Goal: Information Seeking & Learning: Learn about a topic

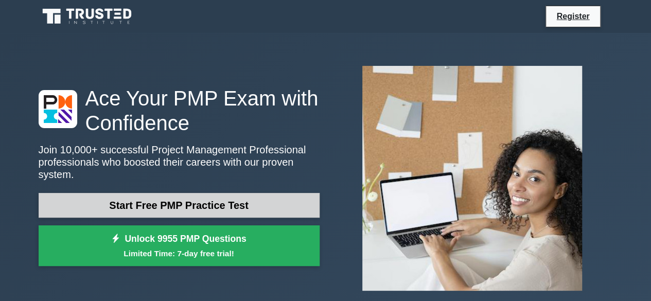
click at [227, 199] on link "Start Free PMP Practice Test" at bounding box center [179, 205] width 281 height 25
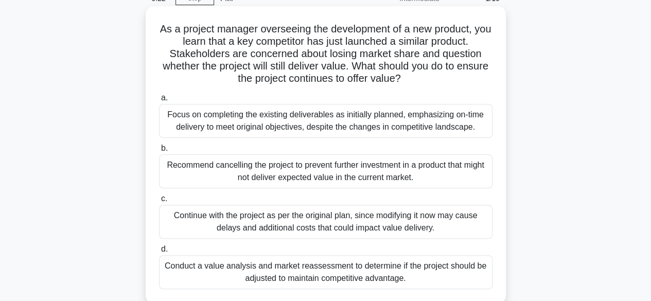
scroll to position [103, 0]
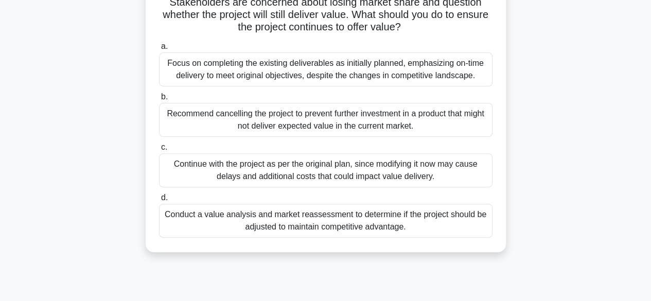
click at [346, 221] on div "Conduct a value analysis and market reassessment to determine if the project sh…" at bounding box center [325, 221] width 333 height 34
click at [159, 201] on input "d. Conduct a value analysis and market reassessment to determine if the project…" at bounding box center [159, 197] width 0 height 7
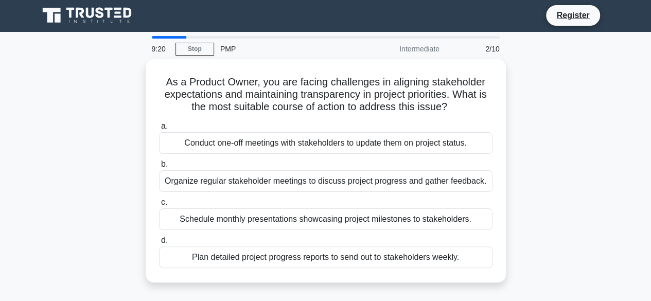
scroll to position [0, 0]
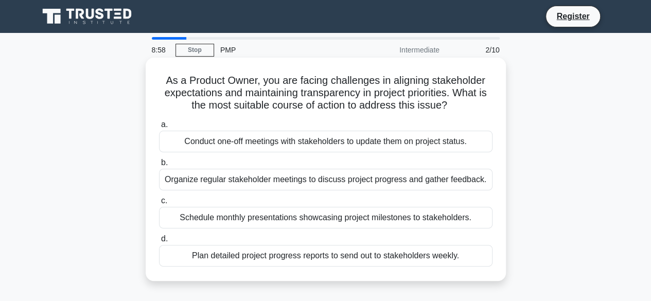
click at [348, 184] on div "Organize regular stakeholder meetings to discuss project progress and gather fe…" at bounding box center [325, 180] width 333 height 22
click at [159, 166] on input "b. Organize regular stakeholder meetings to discuss project progress and gather…" at bounding box center [159, 162] width 0 height 7
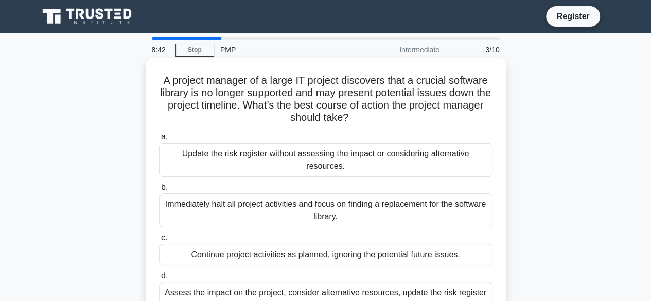
scroll to position [51, 0]
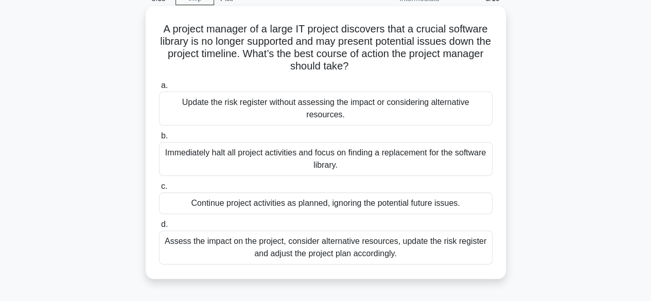
click at [340, 256] on div "Assess the impact on the project, consider alternative resources, update the ri…" at bounding box center [325, 247] width 333 height 34
click at [159, 228] on input "d. Assess the impact on the project, consider alternative resources, update the…" at bounding box center [159, 224] width 0 height 7
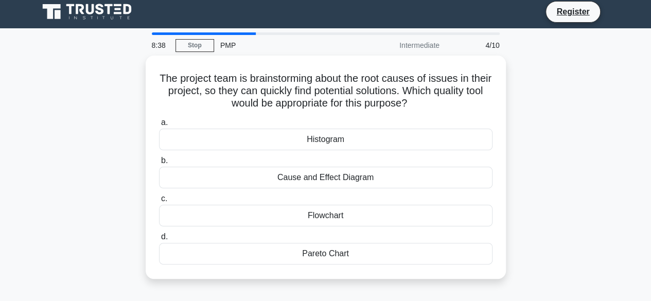
scroll to position [0, 0]
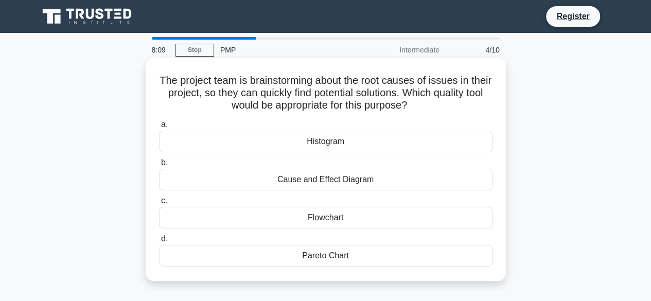
click at [349, 225] on div "Flowchart" at bounding box center [325, 218] width 333 height 22
click at [159, 204] on input "c. Flowchart" at bounding box center [159, 200] width 0 height 7
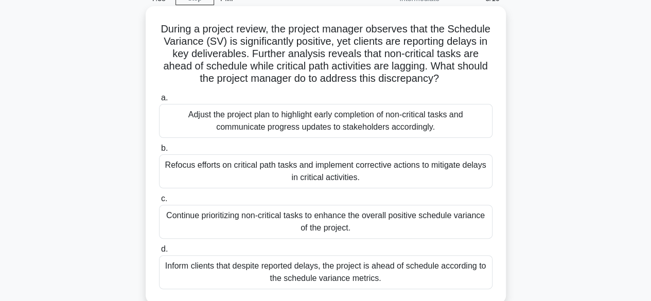
scroll to position [103, 0]
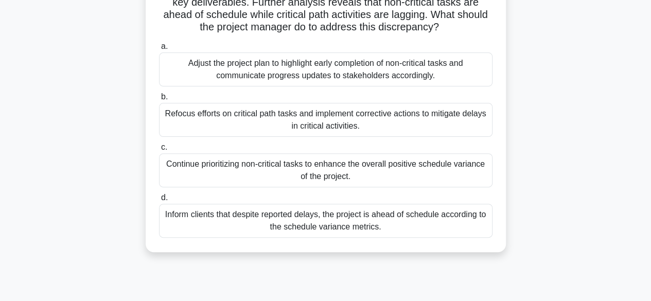
click at [341, 229] on div "Inform clients that despite reported delays, the project is ahead of schedule a…" at bounding box center [325, 221] width 333 height 34
click at [159, 201] on input "d. Inform clients that despite reported delays, the project is ahead of schedul…" at bounding box center [159, 197] width 0 height 7
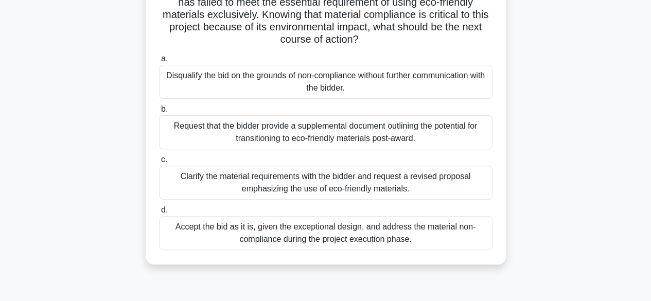
click at [334, 180] on div "Clarify the material requirements with the bidder and request a revised proposa…" at bounding box center [325, 183] width 333 height 34
click at [159, 163] on input "c. Clarify the material requirements with the bidder and request a revised prop…" at bounding box center [159, 159] width 0 height 7
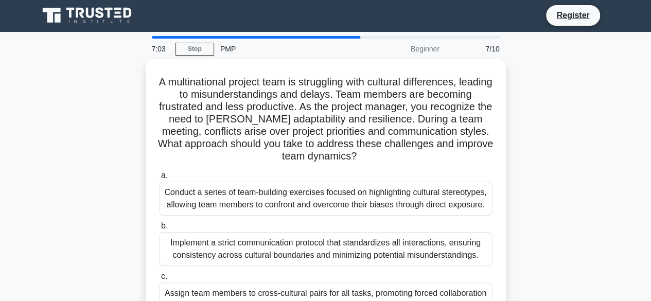
scroll to position [0, 0]
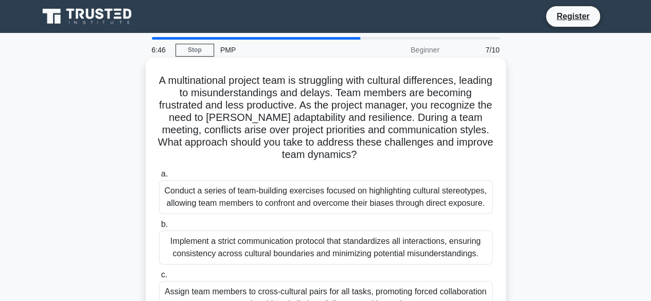
click at [327, 237] on div "Implement a strict communication protocol that standardizes all interactions, e…" at bounding box center [325, 247] width 333 height 34
click at [159, 228] on input "b. Implement a strict communication protocol that standardizes all interactions…" at bounding box center [159, 224] width 0 height 7
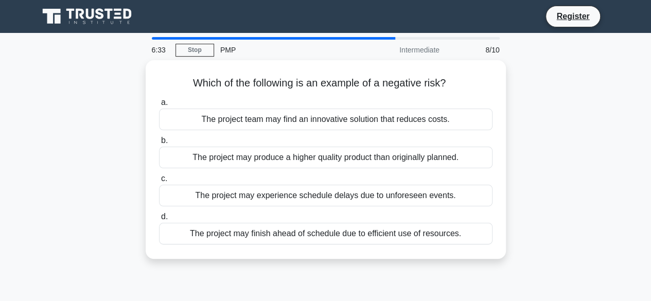
click at [327, 237] on div "The project may finish ahead of schedule due to efficient use of resources." at bounding box center [325, 234] width 333 height 22
click at [159, 220] on input "d. The project may finish ahead of schedule due to efficient use of resources." at bounding box center [159, 216] width 0 height 7
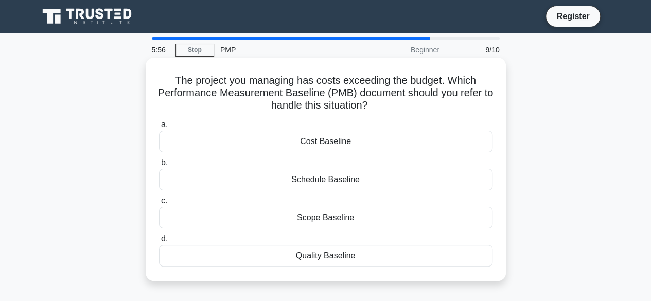
click at [346, 181] on div "Schedule Baseline" at bounding box center [325, 180] width 333 height 22
click at [159, 166] on input "b. Schedule Baseline" at bounding box center [159, 162] width 0 height 7
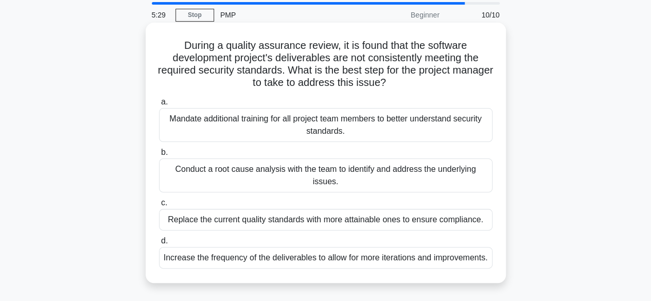
scroll to position [51, 0]
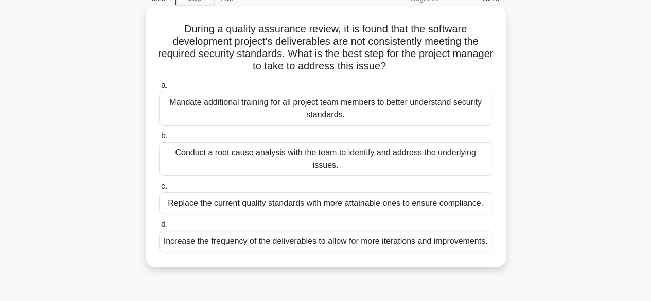
click at [352, 163] on div "Conduct a root cause analysis with the team to identify and address the underly…" at bounding box center [325, 159] width 333 height 34
click at [159, 139] on input "b. Conduct a root cause analysis with the team to identify and address the unde…" at bounding box center [159, 136] width 0 height 7
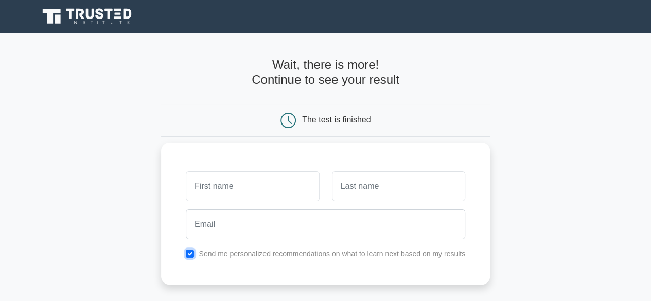
click at [186, 255] on input "checkbox" at bounding box center [190, 253] width 8 height 8
checkbox input "false"
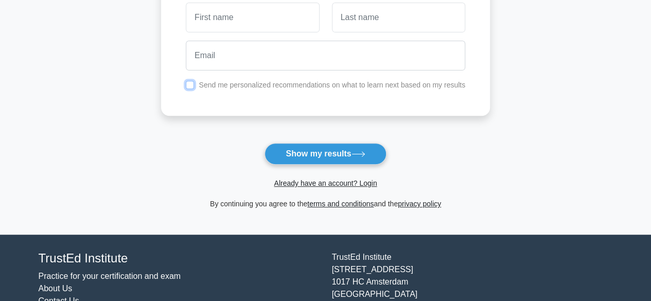
scroll to position [214, 0]
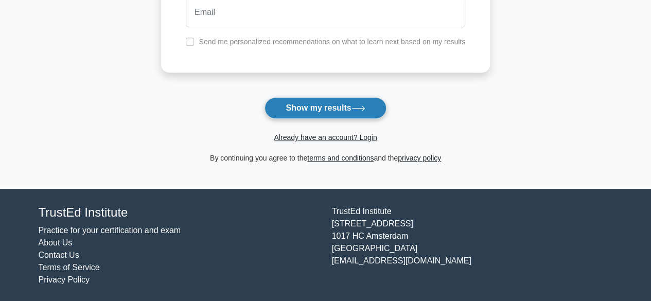
click at [313, 110] on button "Show my results" at bounding box center [324, 108] width 121 height 22
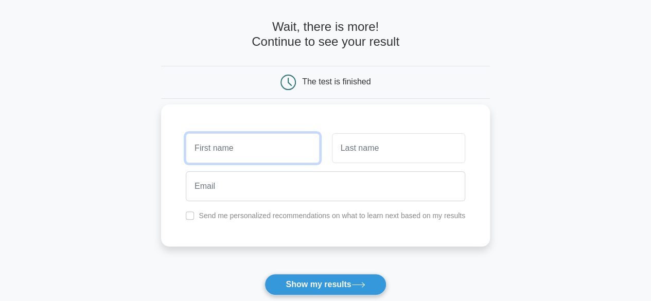
scroll to position [38, 0]
click at [287, 143] on input "text" at bounding box center [252, 148] width 133 height 30
type input "karan"
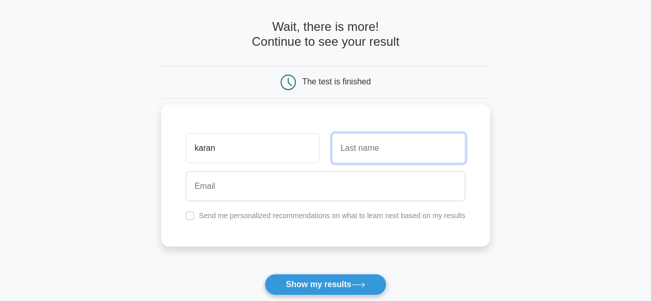
click at [369, 154] on input "text" at bounding box center [398, 148] width 133 height 30
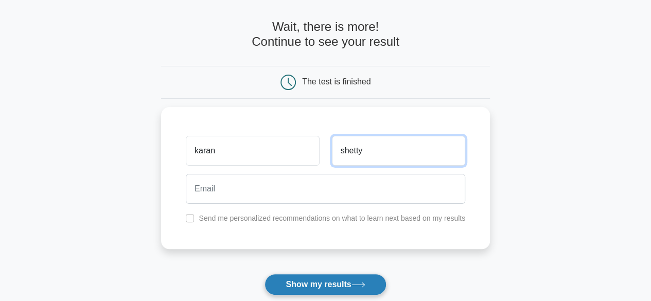
type input "shetty"
click at [339, 279] on button "Show my results" at bounding box center [324, 285] width 121 height 22
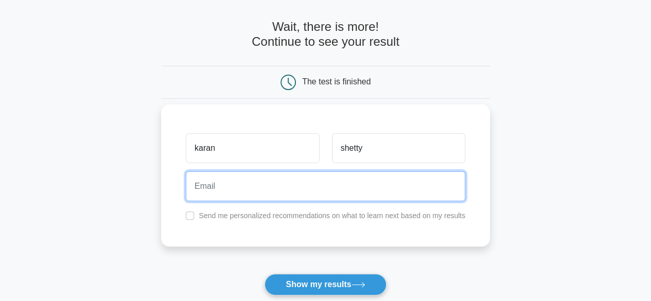
click at [334, 187] on input "email" at bounding box center [325, 186] width 279 height 30
click at [251, 186] on input "karanshetty345@gmail.com" at bounding box center [325, 186] width 279 height 30
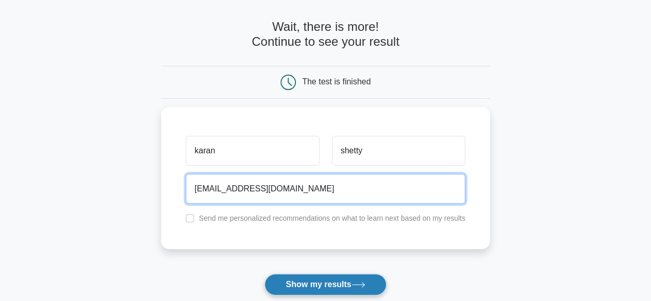
type input "karanshetty34@gmail.com"
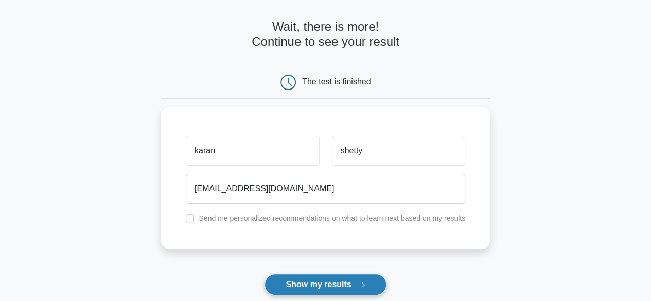
click at [330, 279] on button "Show my results" at bounding box center [324, 285] width 121 height 22
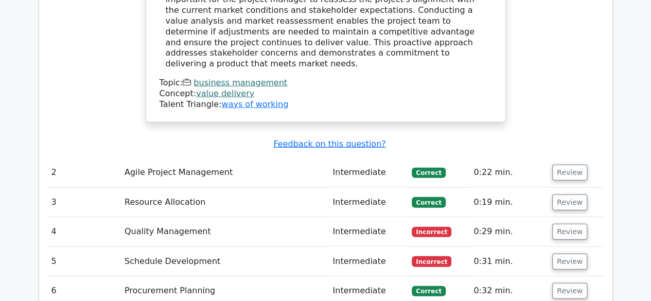
scroll to position [1337, 0]
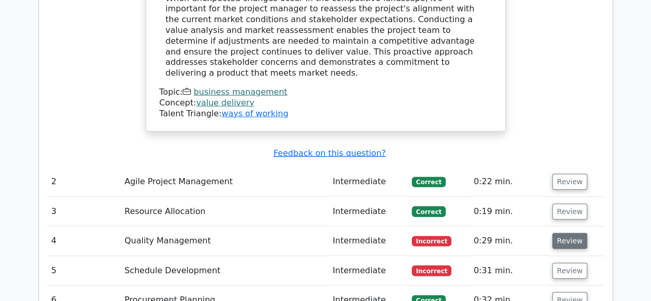
click at [557, 233] on button "Review" at bounding box center [569, 241] width 35 height 16
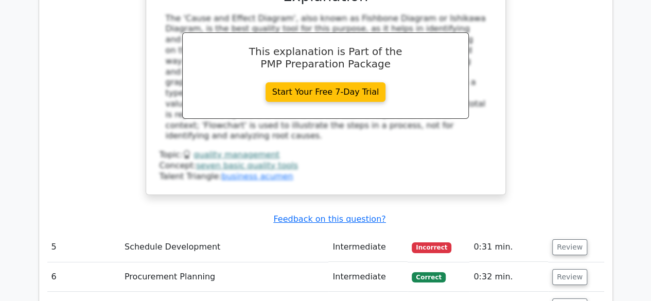
scroll to position [1800, 0]
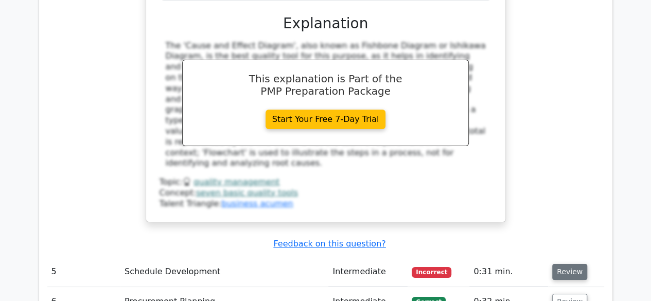
click at [556, 264] on button "Review" at bounding box center [569, 272] width 35 height 16
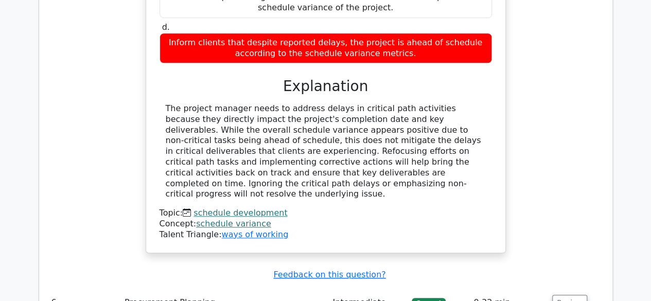
scroll to position [2314, 0]
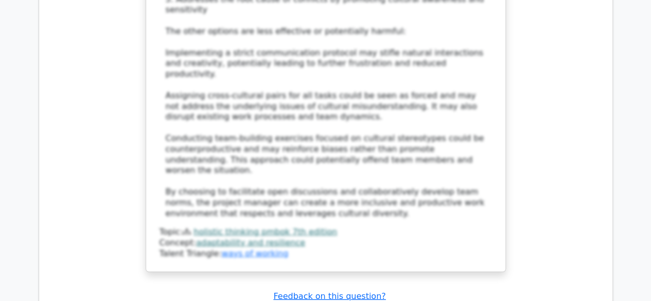
scroll to position [3137, 0]
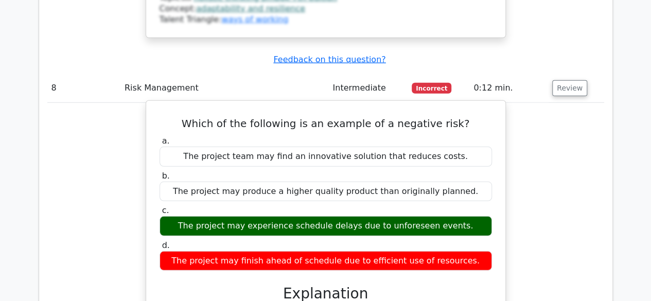
scroll to position [3445, 0]
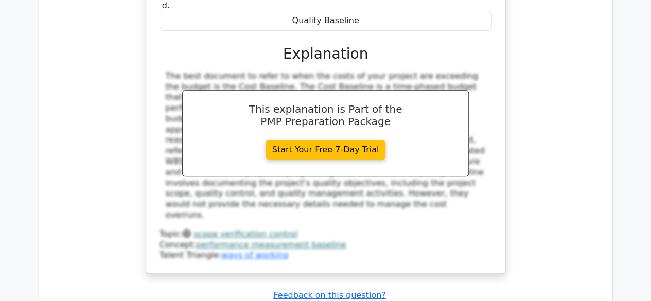
scroll to position [4114, 0]
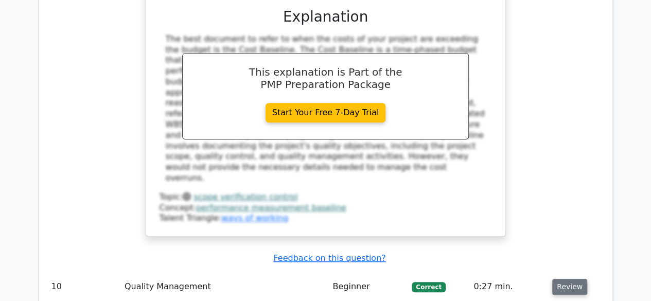
drag, startPoint x: 569, startPoint y: 17, endPoint x: 567, endPoint y: 26, distance: 9.5
click at [569, 272] on td "Review" at bounding box center [576, 286] width 56 height 29
click at [567, 279] on button "Review" at bounding box center [569, 287] width 35 height 16
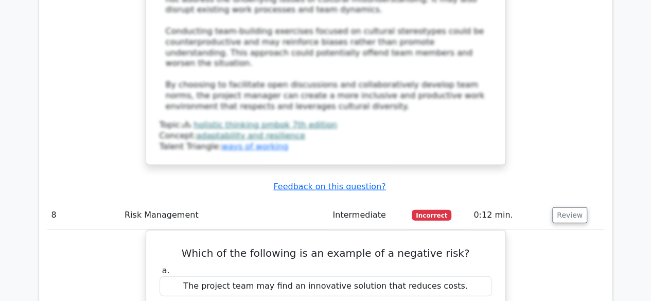
scroll to position [3085, 0]
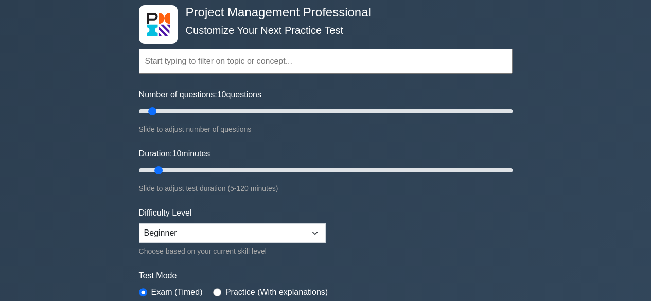
scroll to position [103, 0]
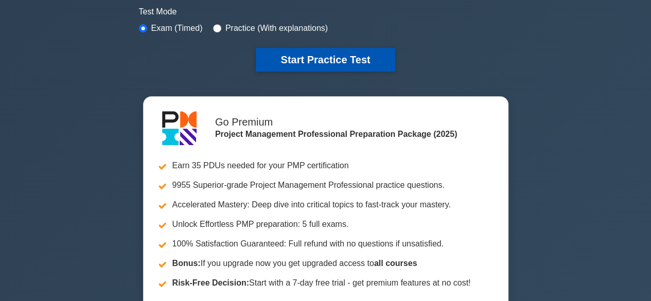
scroll to position [309, 0]
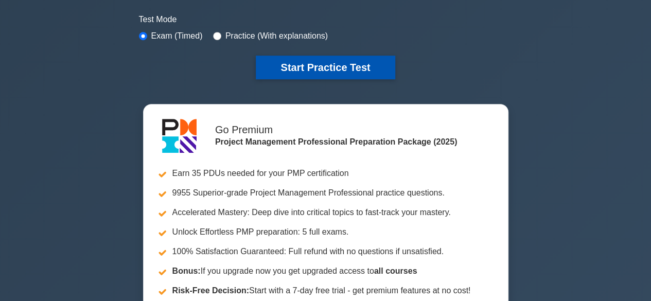
click at [340, 71] on button "Start Practice Test" at bounding box center [325, 68] width 139 height 24
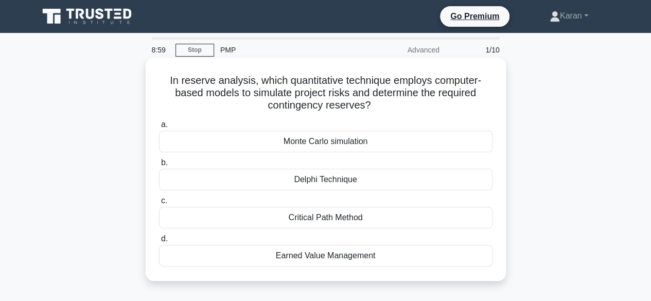
click at [324, 221] on div "Critical Path Method" at bounding box center [325, 218] width 333 height 22
click at [159, 204] on input "c. Critical Path Method" at bounding box center [159, 200] width 0 height 7
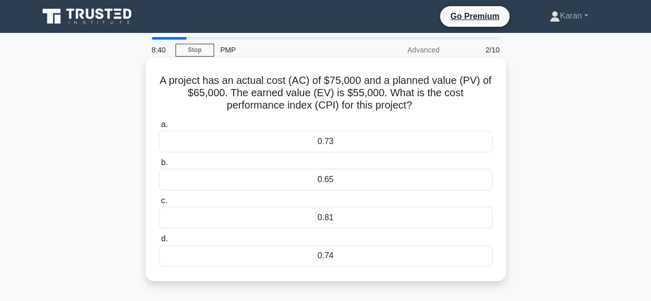
click at [346, 185] on div "0.65" at bounding box center [325, 180] width 333 height 22
click at [159, 166] on input "b. 0.65" at bounding box center [159, 162] width 0 height 7
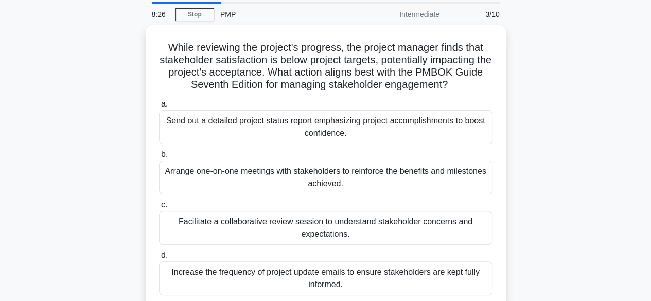
scroll to position [51, 0]
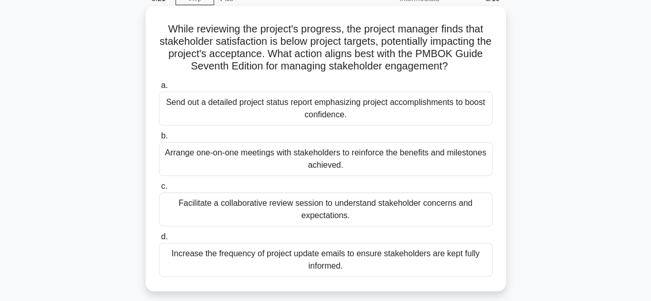
click at [345, 207] on div "Facilitate a collaborative review session to understand stakeholder concerns an…" at bounding box center [325, 209] width 333 height 34
click at [159, 190] on input "c. Facilitate a collaborative review session to understand stakeholder concerns…" at bounding box center [159, 186] width 0 height 7
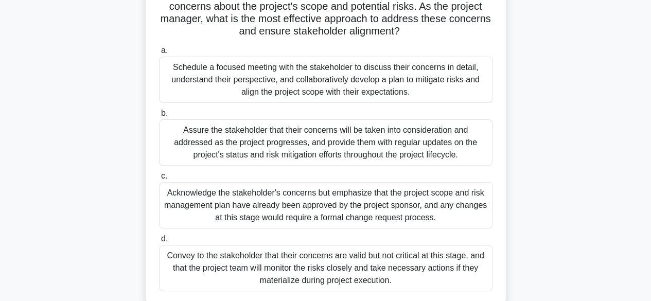
scroll to position [103, 0]
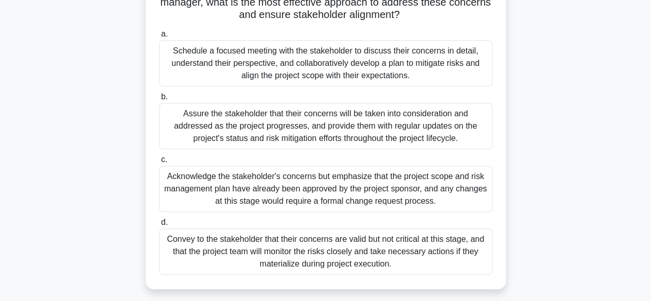
click at [362, 57] on div "Schedule a focused meeting with the stakeholder to discuss their concerns in de…" at bounding box center [325, 63] width 333 height 46
click at [159, 38] on input "a. Schedule a focused meeting with the stakeholder to discuss their concerns in…" at bounding box center [159, 34] width 0 height 7
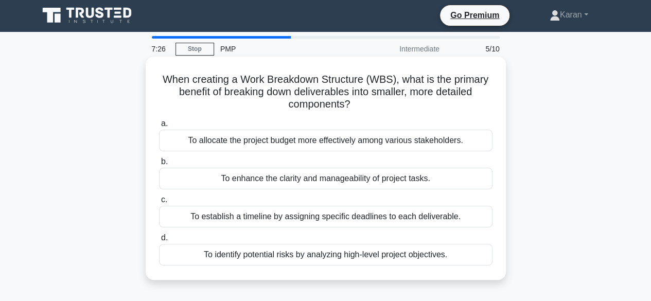
scroll to position [0, 0]
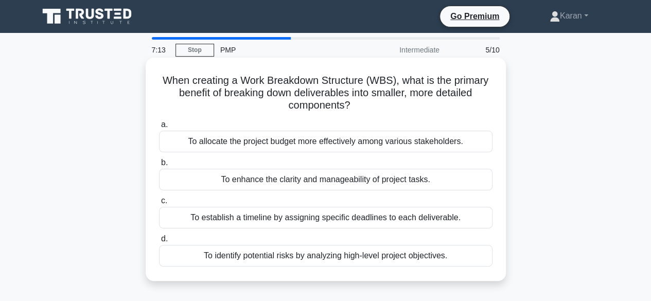
click at [407, 220] on div "To establish a timeline by assigning specific deadlines to each deliverable." at bounding box center [325, 218] width 333 height 22
click at [159, 204] on input "c. To establish a timeline by assigning specific deadlines to each deliverable." at bounding box center [159, 200] width 0 height 7
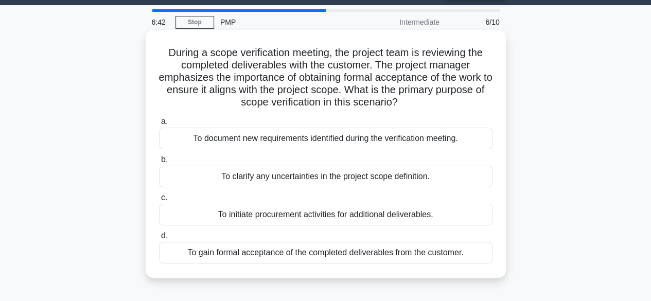
scroll to position [51, 0]
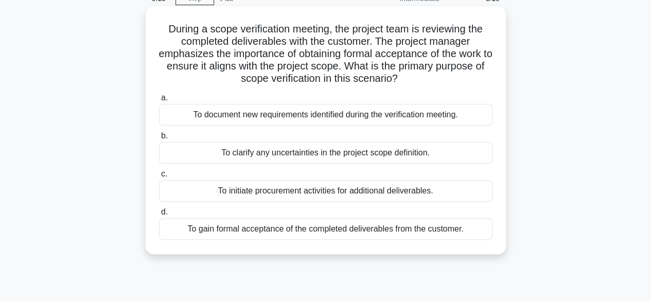
click at [416, 154] on div "To clarify any uncertainties in the project scope definition." at bounding box center [325, 153] width 333 height 22
click at [159, 139] on input "b. To clarify any uncertainties in the project scope definition." at bounding box center [159, 136] width 0 height 7
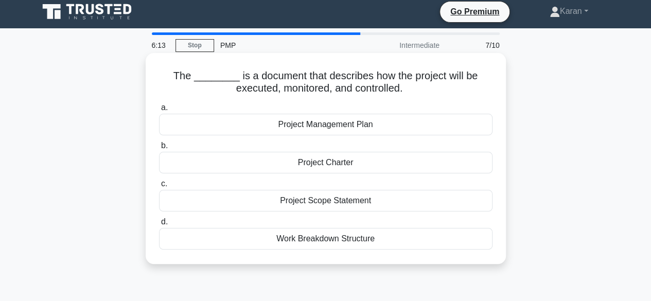
scroll to position [0, 0]
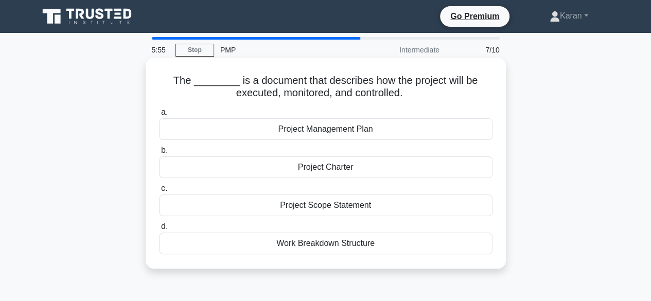
click at [432, 123] on div "Project Management Plan" at bounding box center [325, 129] width 333 height 22
click at [159, 116] on input "a. Project Management Plan" at bounding box center [159, 112] width 0 height 7
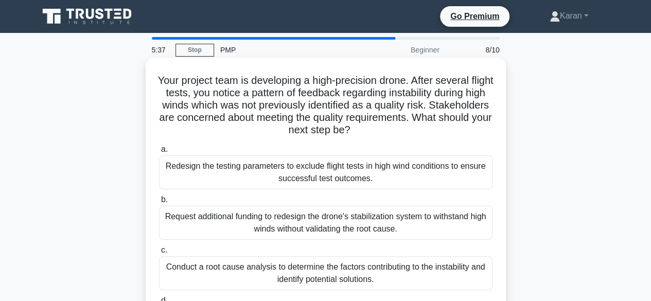
scroll to position [51, 0]
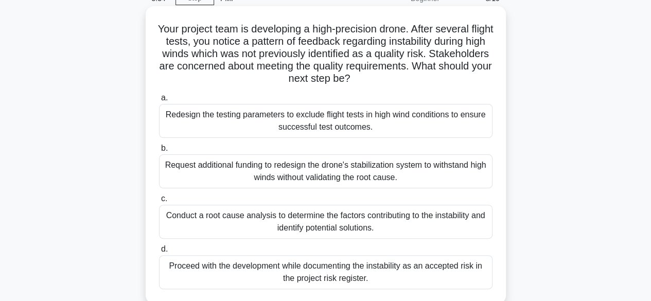
click at [426, 226] on div "Conduct a root cause analysis to determine the factors contributing to the inst…" at bounding box center [325, 222] width 333 height 34
click at [159, 202] on input "c. Conduct a root cause analysis to determine the factors contributing to the i…" at bounding box center [159, 198] width 0 height 7
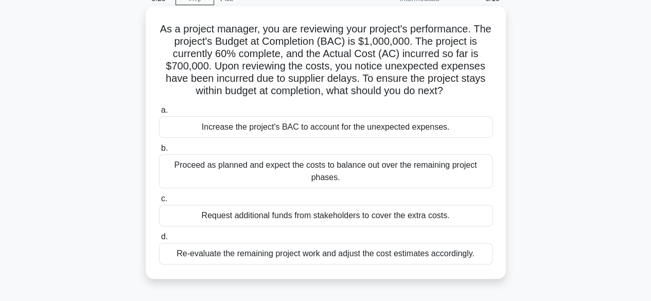
click at [432, 256] on div "Re-evaluate the remaining project work and adjust the cost estimates accordingl…" at bounding box center [325, 254] width 333 height 22
click at [159, 240] on input "d. Re-evaluate the remaining project work and adjust the cost estimates accordi…" at bounding box center [159, 236] width 0 height 7
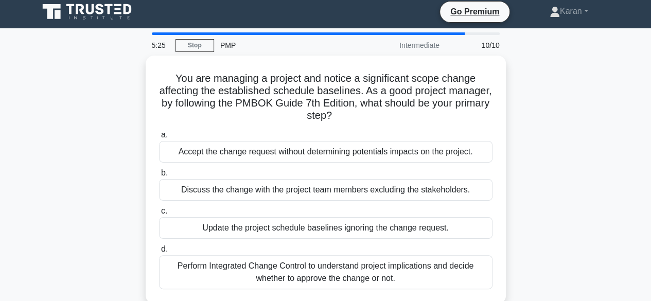
scroll to position [0, 0]
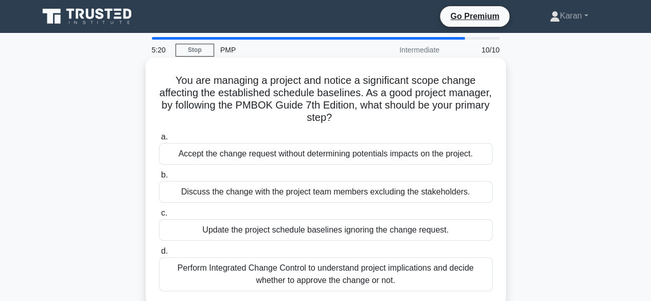
click at [432, 264] on div "Perform Integrated Change Control to understand project implications and decide…" at bounding box center [325, 274] width 333 height 34
click at [159, 255] on input "d. Perform Integrated Change Control to understand project implications and dec…" at bounding box center [159, 251] width 0 height 7
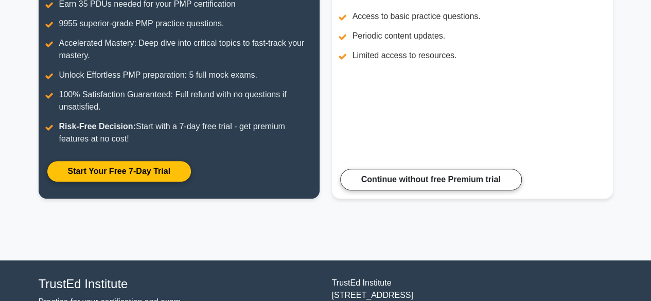
scroll to position [102, 0]
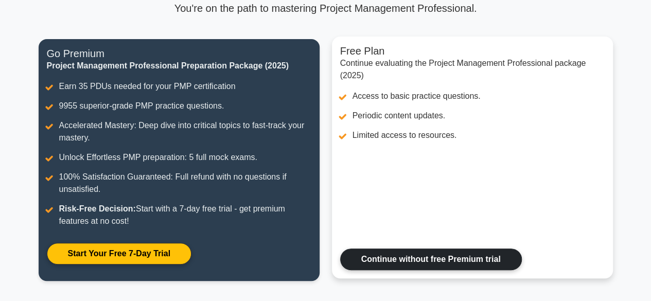
click at [425, 260] on link "Continue without free Premium trial" at bounding box center [431, 259] width 182 height 22
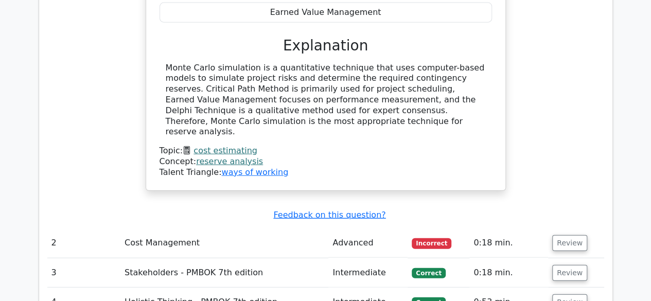
scroll to position [1286, 0]
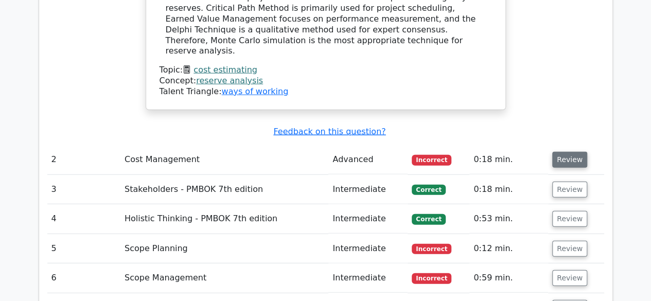
click at [574, 152] on button "Review" at bounding box center [569, 160] width 35 height 16
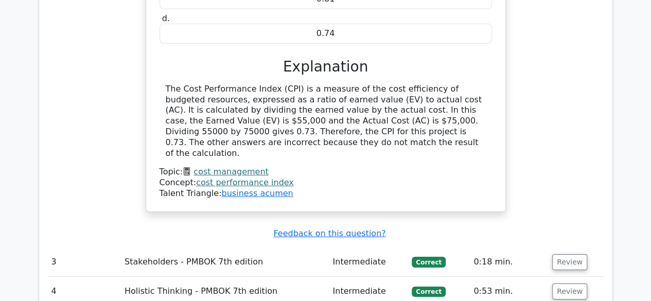
scroll to position [1697, 0]
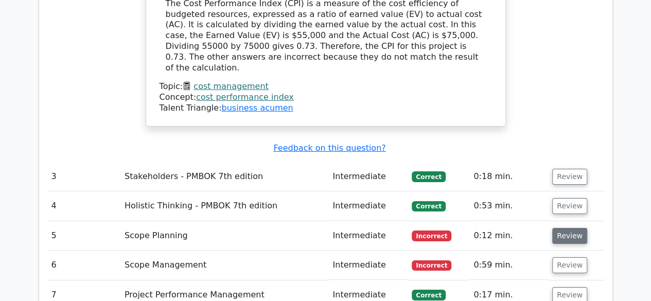
click at [563, 228] on button "Review" at bounding box center [569, 236] width 35 height 16
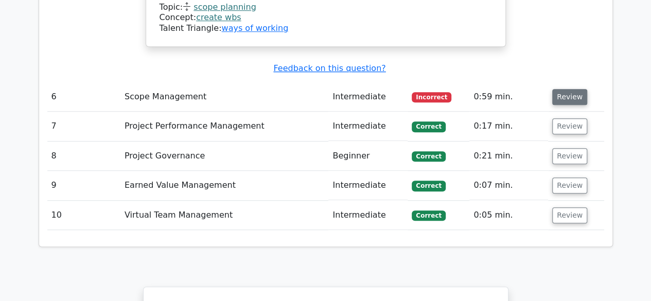
scroll to position [2211, 0]
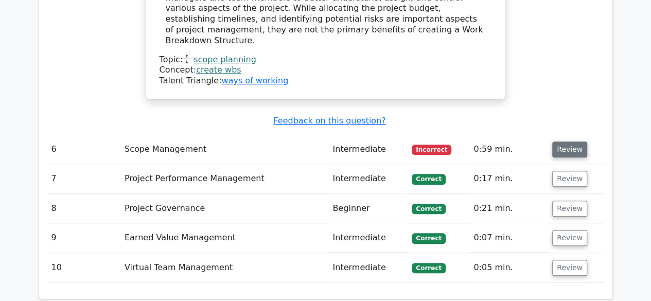
click at [569, 141] on button "Review" at bounding box center [569, 149] width 35 height 16
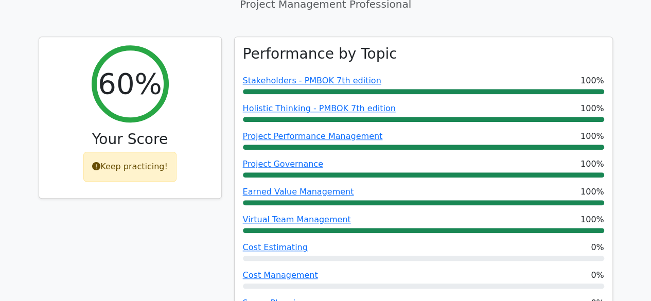
scroll to position [411, 0]
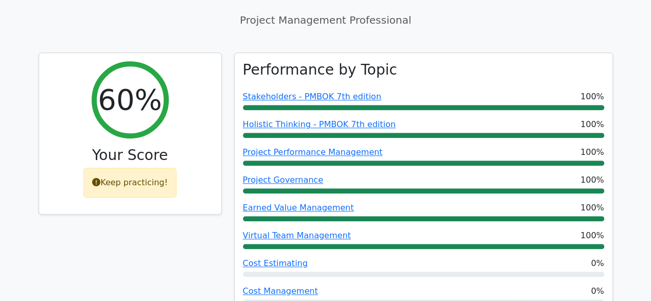
click at [40, 189] on div "60% Your Score Keep practicing!" at bounding box center [129, 220] width 195 height 337
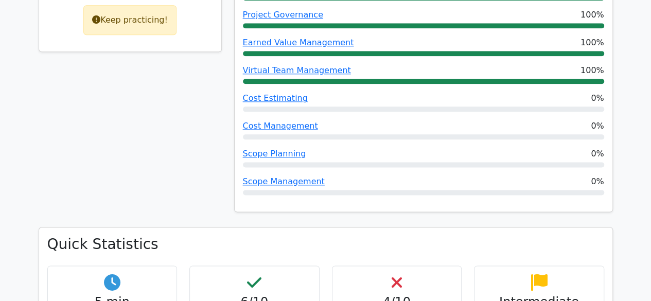
scroll to position [617, 0]
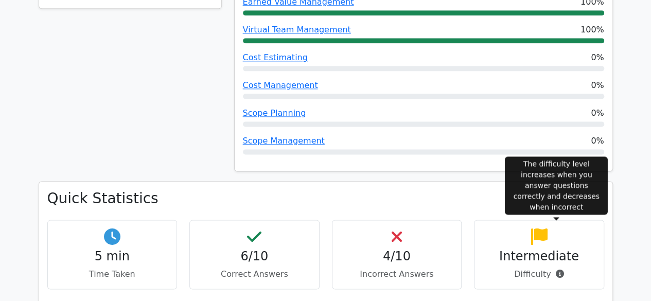
click at [555, 269] on icon at bounding box center [559, 273] width 8 height 8
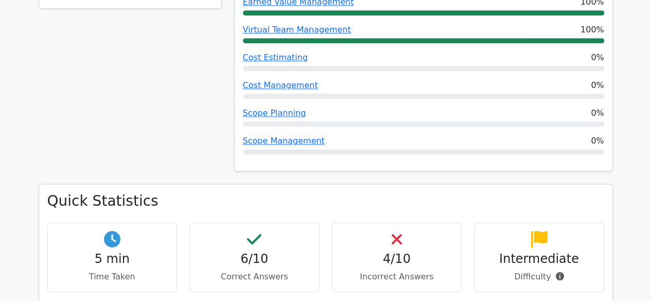
click at [557, 251] on h4 "Intermediate" at bounding box center [538, 258] width 113 height 15
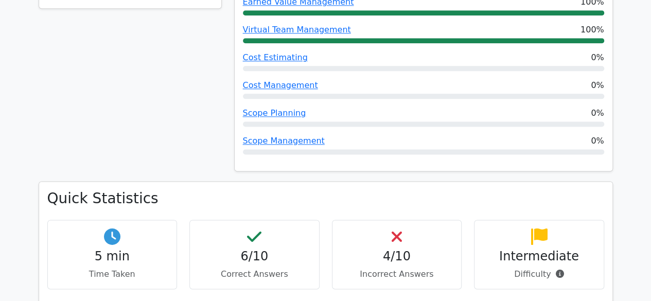
click at [552, 249] on h4 "Intermediate" at bounding box center [538, 256] width 113 height 15
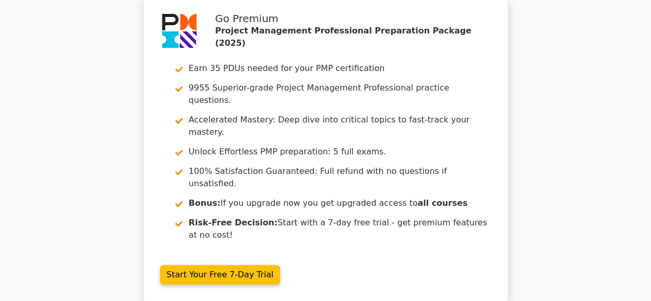
scroll to position [0, 0]
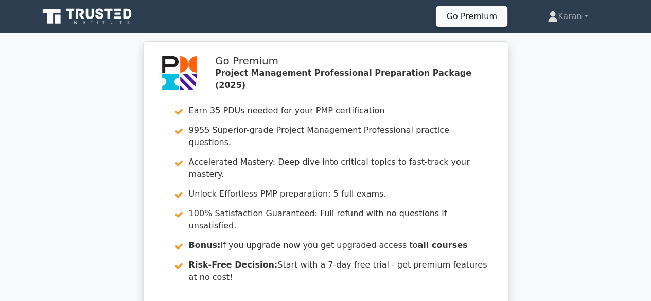
click at [71, 13] on icon at bounding box center [88, 17] width 99 height 20
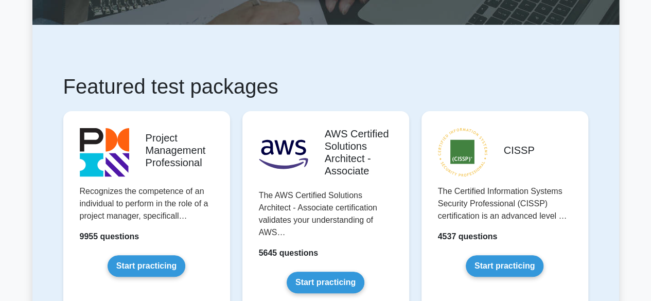
scroll to position [154, 0]
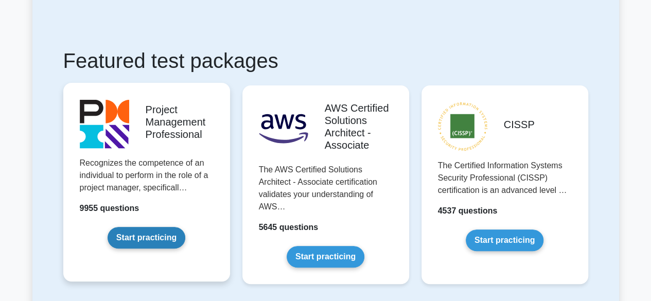
click at [152, 238] on link "Start practicing" at bounding box center [146, 238] width 78 height 22
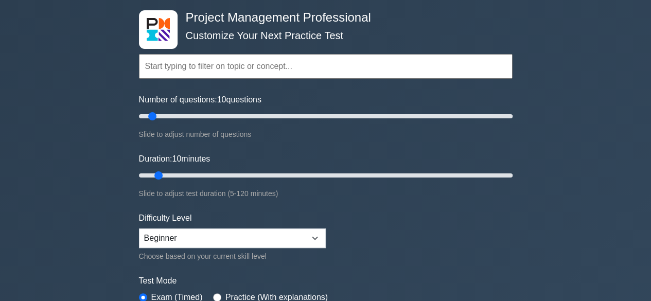
scroll to position [103, 0]
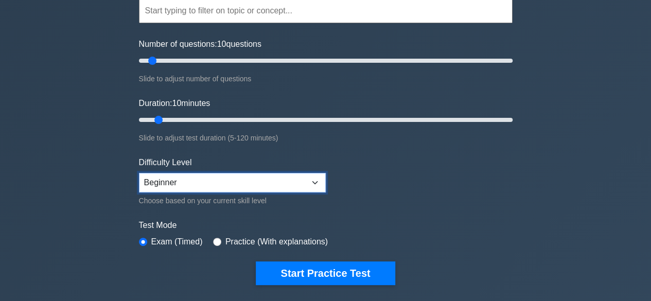
click at [296, 184] on select "Beginner Intermediate Expert" at bounding box center [232, 183] width 187 height 20
select select "expert"
click at [139, 173] on select "Beginner Intermediate Expert" at bounding box center [232, 183] width 187 height 20
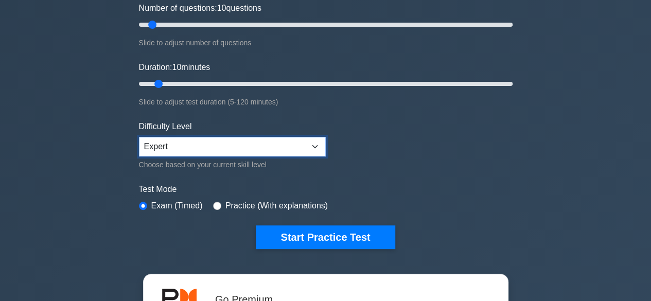
scroll to position [154, 0]
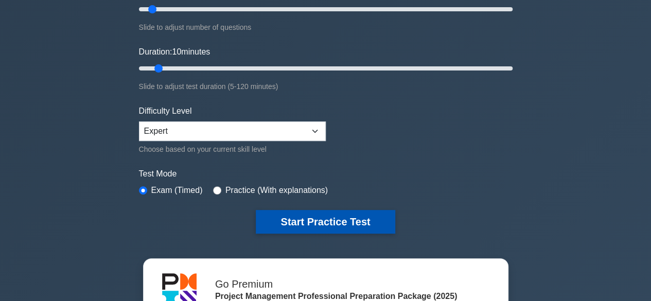
click at [371, 220] on button "Start Practice Test" at bounding box center [325, 222] width 139 height 24
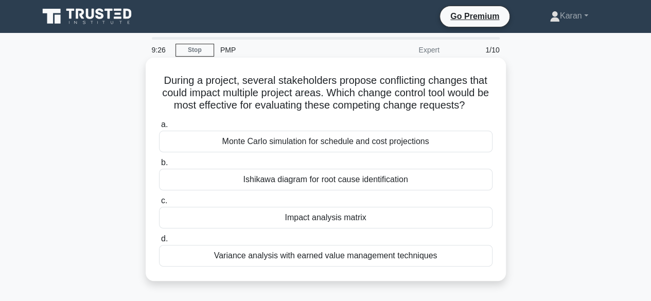
click at [368, 142] on div "Monte Carlo simulation for schedule and cost projections" at bounding box center [325, 142] width 333 height 22
click at [159, 128] on input "a. Monte Carlo simulation for schedule and cost projections" at bounding box center [159, 124] width 0 height 7
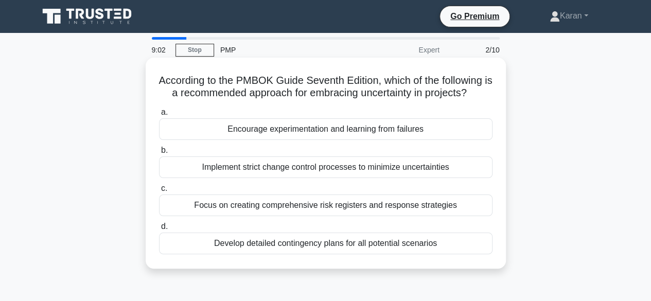
click at [354, 246] on div "Develop detailed contingency plans for all potential scenarios" at bounding box center [325, 243] width 333 height 22
click at [159, 230] on input "d. Develop detailed contingency plans for all potential scenarios" at bounding box center [159, 226] width 0 height 7
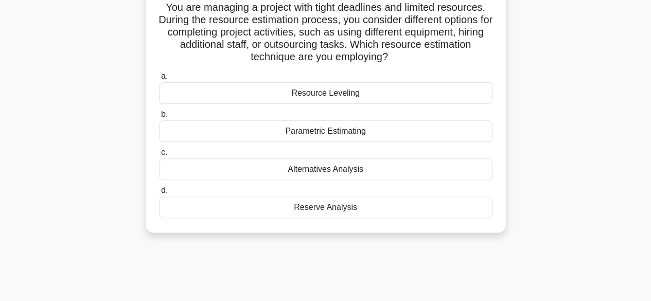
scroll to position [51, 0]
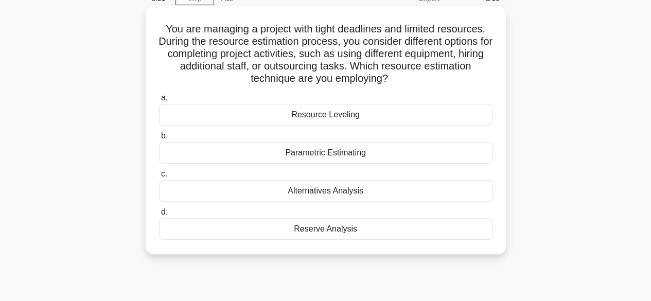
click at [417, 116] on div "Resource Leveling" at bounding box center [325, 115] width 333 height 22
click at [159, 101] on input "a. Resource Leveling" at bounding box center [159, 98] width 0 height 7
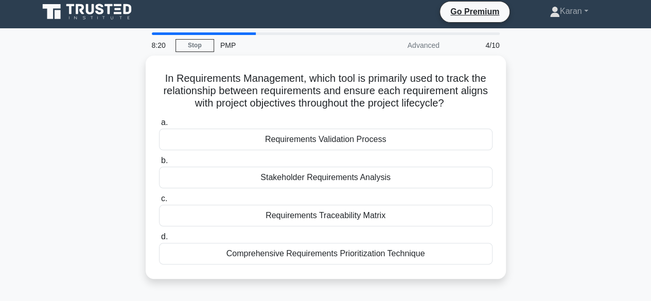
scroll to position [0, 0]
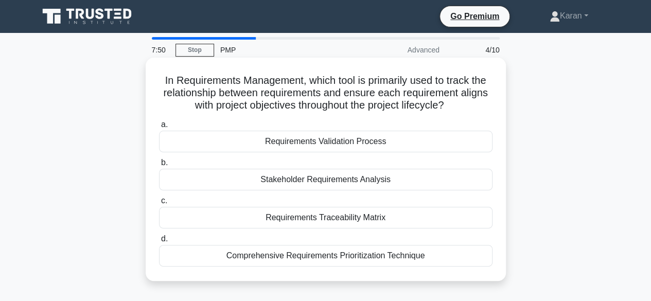
click at [377, 216] on div "Requirements Traceability Matrix" at bounding box center [325, 218] width 333 height 22
click at [159, 204] on input "c. Requirements Traceability Matrix" at bounding box center [159, 200] width 0 height 7
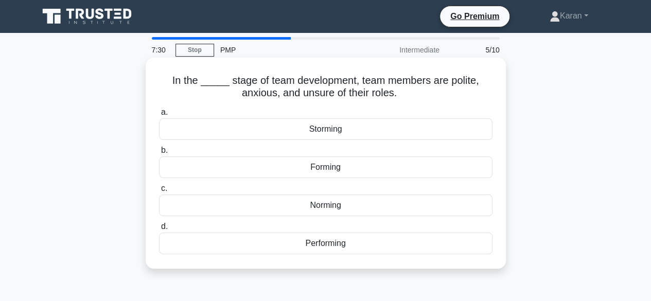
click at [358, 135] on div "Storming" at bounding box center [325, 129] width 333 height 22
click at [159, 116] on input "a. Storming" at bounding box center [159, 112] width 0 height 7
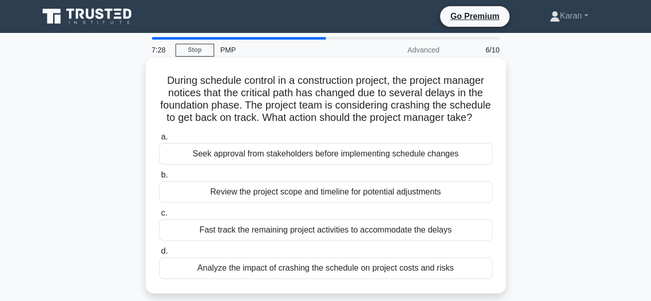
scroll to position [51, 0]
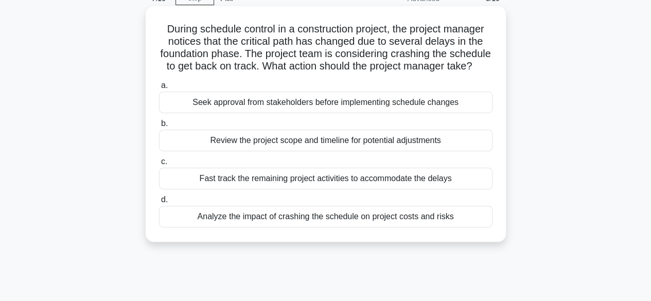
click at [374, 113] on div "Seek approval from stakeholders before implementing schedule changes" at bounding box center [325, 103] width 333 height 22
click at [159, 89] on input "a. Seek approval from stakeholders before implementing schedule changes" at bounding box center [159, 85] width 0 height 7
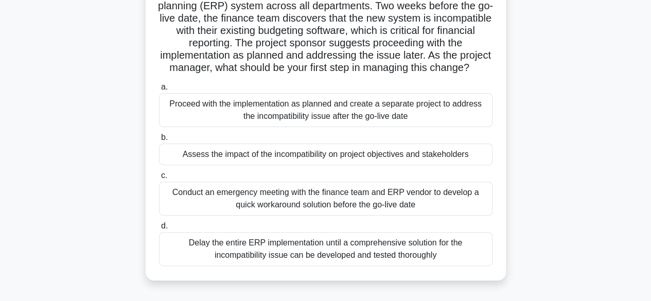
scroll to position [103, 0]
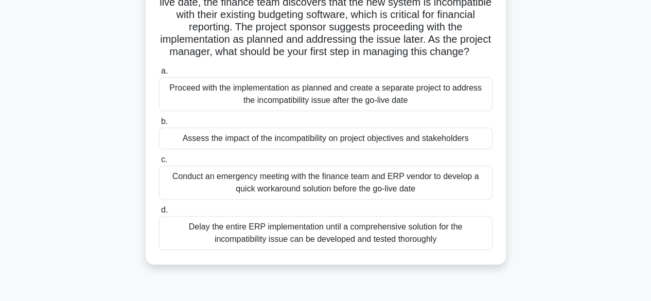
click at [370, 149] on div "Assess the impact of the incompatibility on project objectives and stakeholders" at bounding box center [325, 139] width 333 height 22
click at [159, 125] on input "b. Assess the impact of the incompatibility on project objectives and stakehold…" at bounding box center [159, 121] width 0 height 7
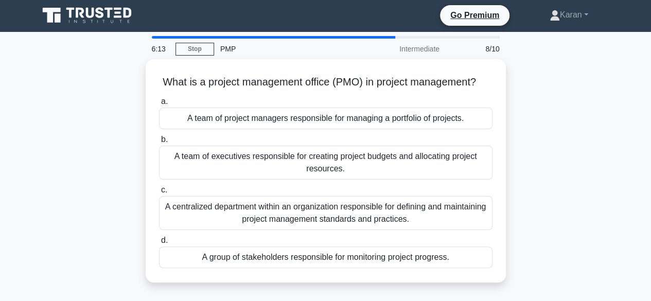
scroll to position [0, 0]
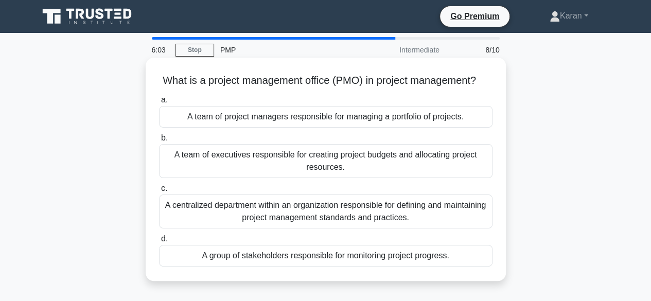
click at [378, 228] on div "A centralized department within an organization responsible for defining and ma…" at bounding box center [325, 211] width 333 height 34
click at [159, 192] on input "c. A centralized department within an organization responsible for defining and…" at bounding box center [159, 188] width 0 height 7
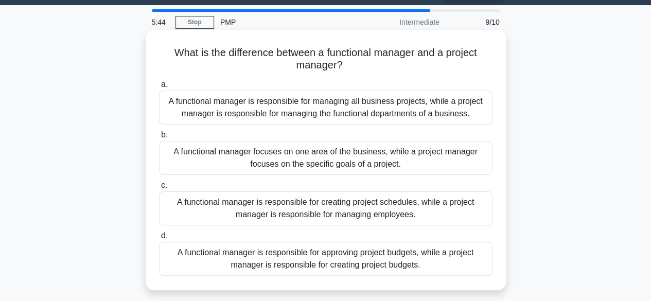
scroll to position [51, 0]
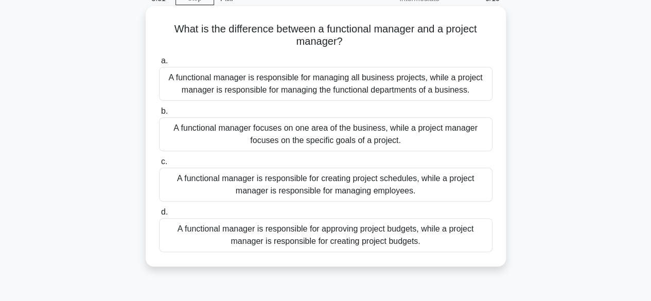
click at [339, 139] on div "A functional manager focuses on one area of the business, while a project manag…" at bounding box center [325, 134] width 333 height 34
click at [159, 115] on input "b. A functional manager focuses on one area of the business, while a project ma…" at bounding box center [159, 111] width 0 height 7
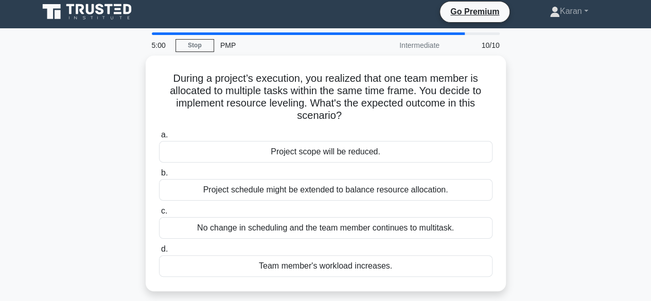
scroll to position [0, 0]
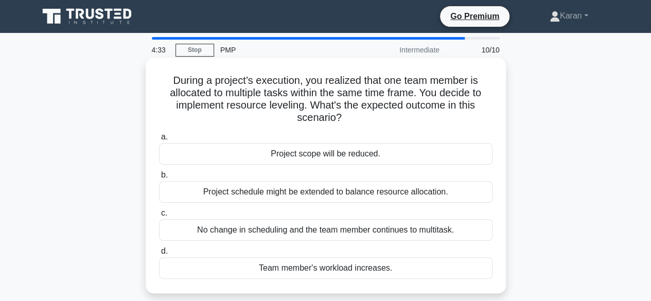
click at [331, 192] on div "Project schedule might be extended to balance resource allocation." at bounding box center [325, 192] width 333 height 22
click at [159, 178] on input "b. Project schedule might be extended to balance resource allocation." at bounding box center [159, 175] width 0 height 7
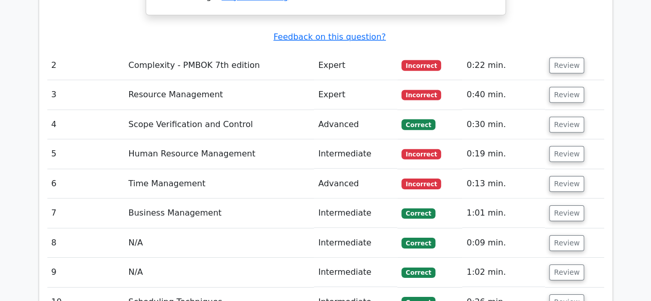
scroll to position [1491, 0]
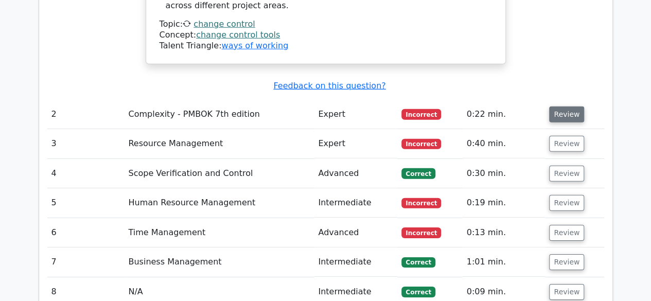
click at [557, 106] on button "Review" at bounding box center [566, 114] width 35 height 16
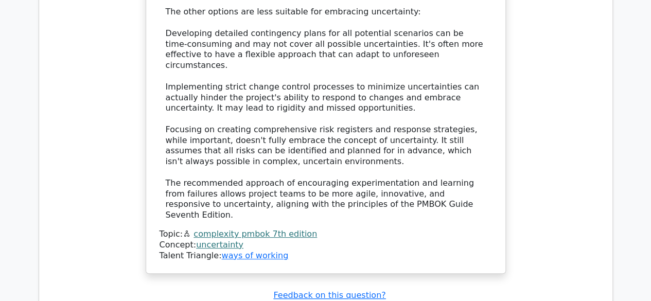
scroll to position [2057, 0]
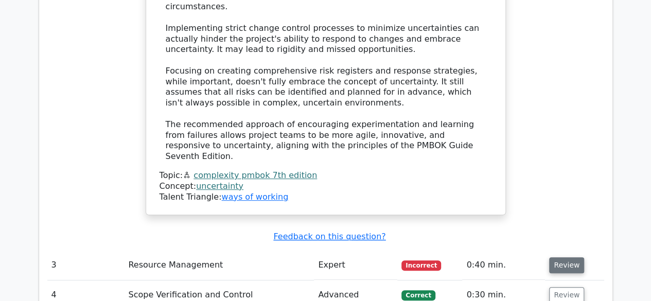
click at [576, 257] on button "Review" at bounding box center [566, 265] width 35 height 16
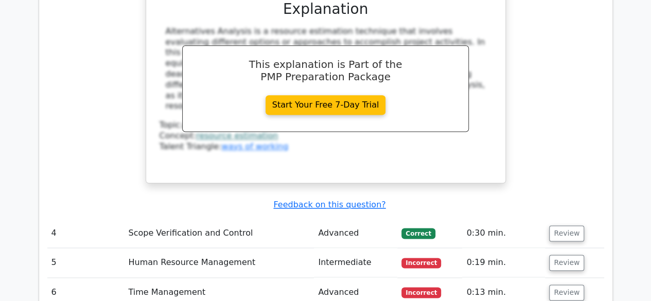
scroll to position [2571, 0]
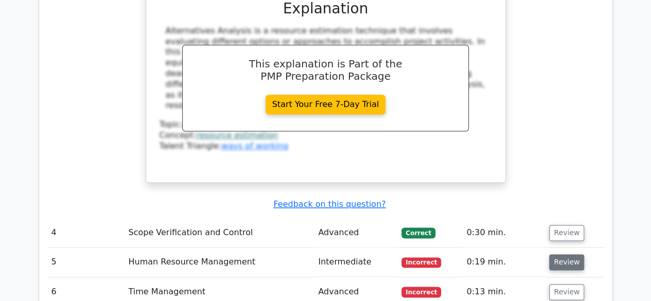
click at [560, 254] on button "Review" at bounding box center [566, 262] width 35 height 16
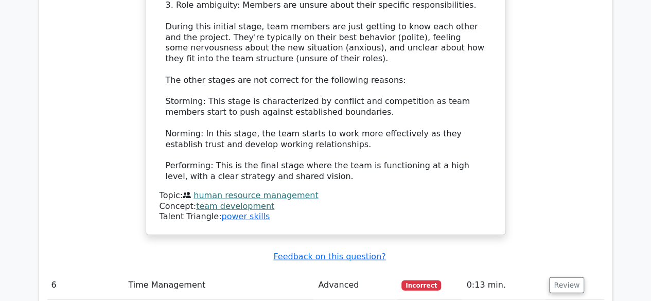
scroll to position [3240, 0]
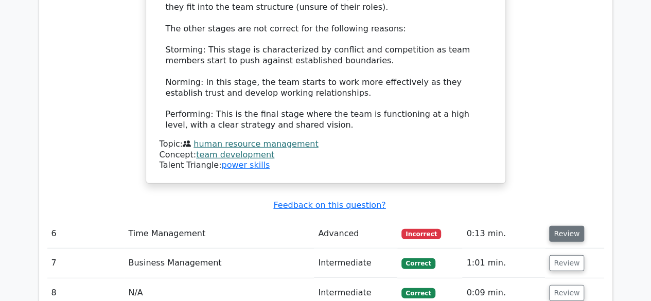
click at [569, 226] on button "Review" at bounding box center [566, 234] width 35 height 16
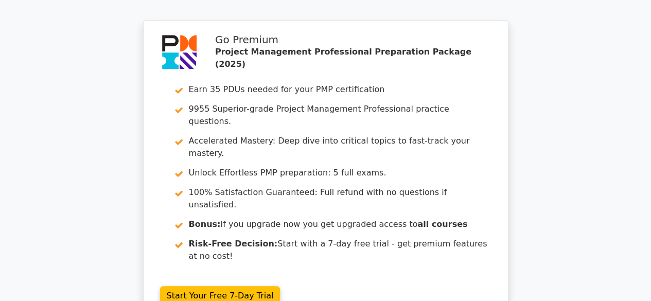
scroll to position [4193, 0]
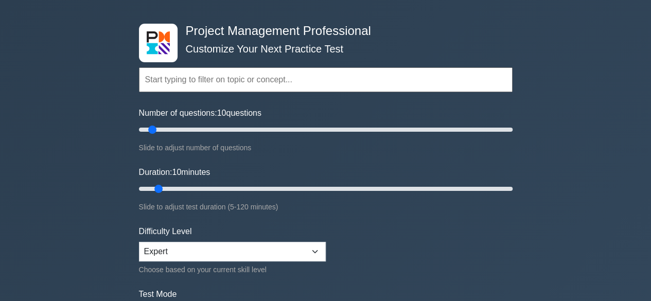
scroll to position [154, 0]
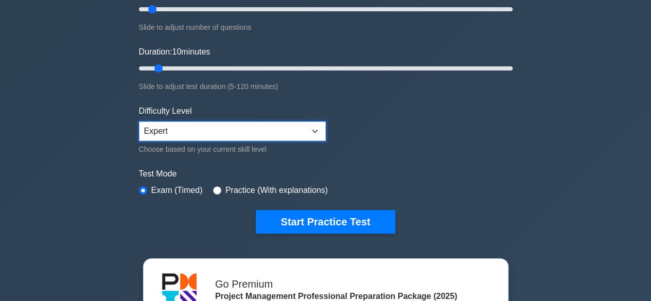
click at [283, 132] on select "Beginner Intermediate Expert" at bounding box center [232, 131] width 187 height 20
click at [473, 126] on form "Topics Scope Management Time Management Cost Management Quality Management Risk…" at bounding box center [325, 75] width 373 height 318
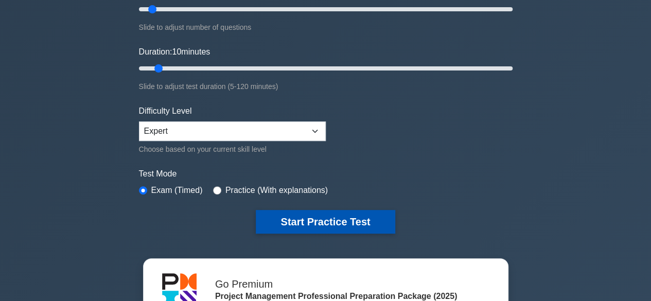
click at [354, 221] on button "Start Practice Test" at bounding box center [325, 222] width 139 height 24
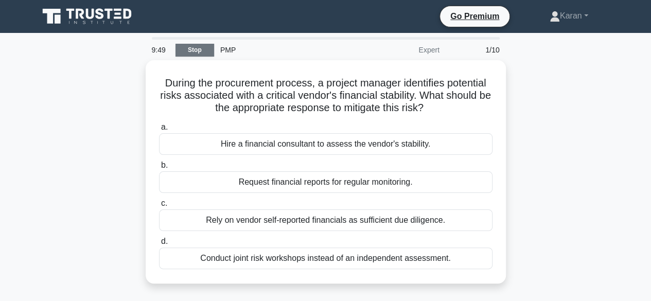
click at [188, 49] on link "Stop" at bounding box center [194, 50] width 39 height 13
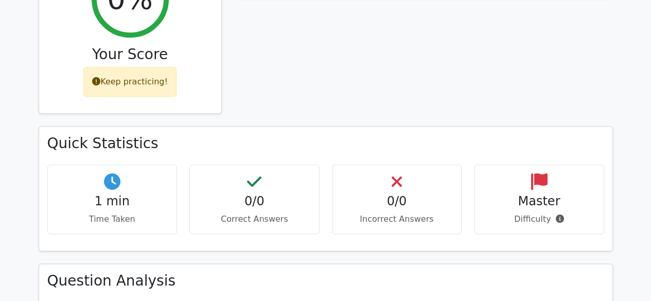
scroll to position [514, 0]
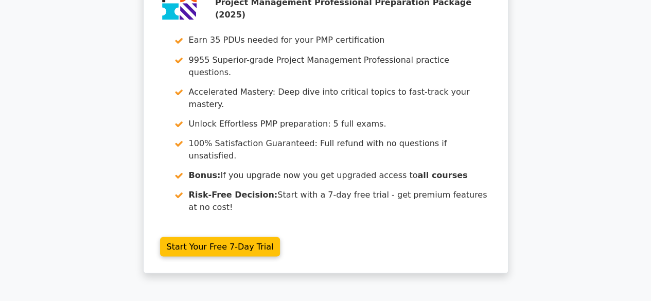
scroll to position [999, 0]
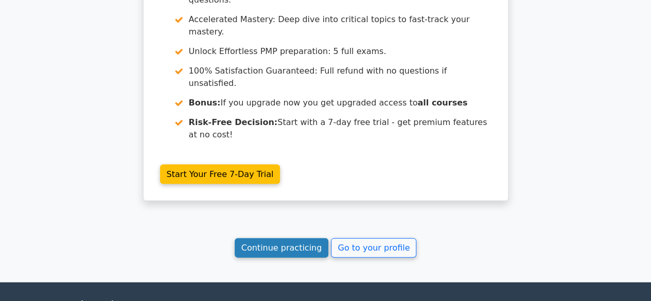
click at [302, 238] on link "Continue practicing" at bounding box center [281, 248] width 94 height 20
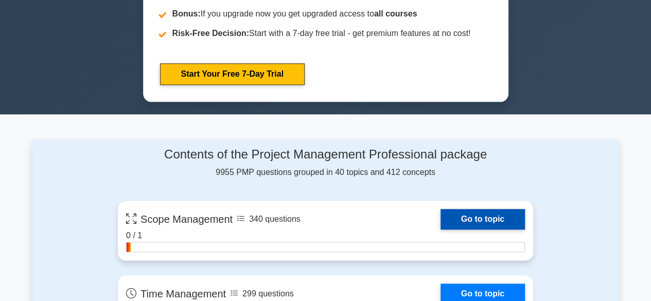
scroll to position [309, 0]
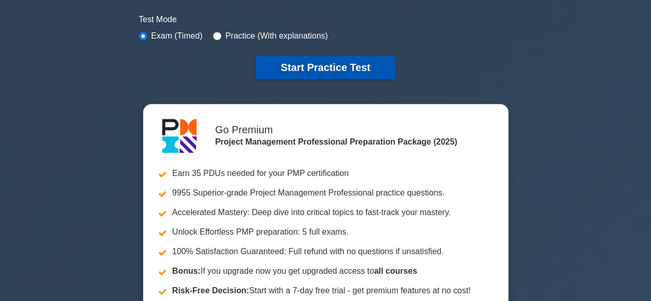
click at [332, 65] on button "Start Practice Test" at bounding box center [325, 68] width 139 height 24
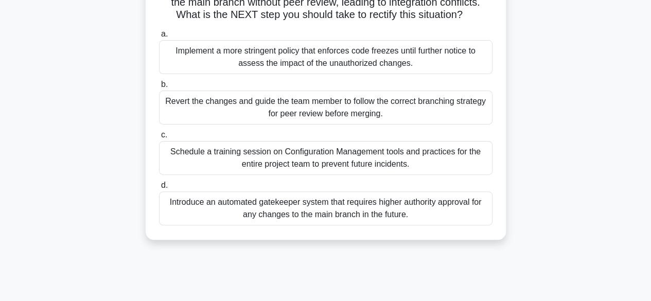
scroll to position [51, 0]
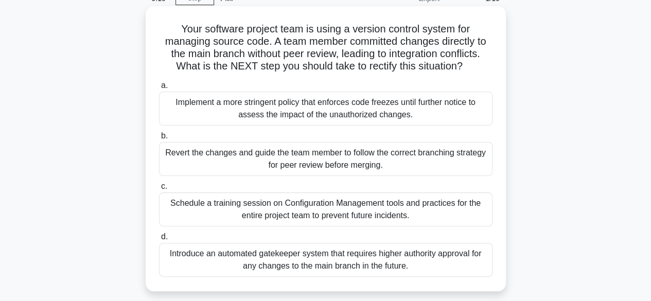
click at [357, 161] on div "Revert the changes and guide the team member to follow the correct branching st…" at bounding box center [325, 159] width 333 height 34
click at [159, 139] on input "b. Revert the changes and guide the team member to follow the correct branching…" at bounding box center [159, 136] width 0 height 7
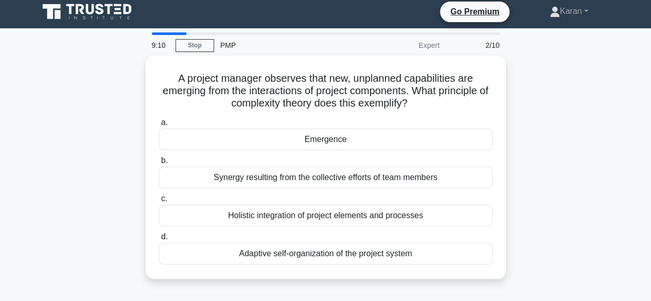
scroll to position [0, 0]
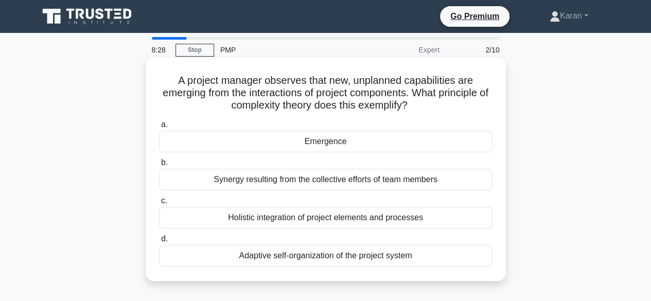
drag, startPoint x: 366, startPoint y: 218, endPoint x: 358, endPoint y: 218, distance: 7.7
click at [361, 219] on div "Holistic integration of project elements and processes" at bounding box center [325, 218] width 333 height 22
click at [334, 211] on div "Holistic integration of project elements and processes" at bounding box center [325, 218] width 333 height 22
click at [159, 204] on input "c. Holistic integration of project elements and processes" at bounding box center [159, 200] width 0 height 7
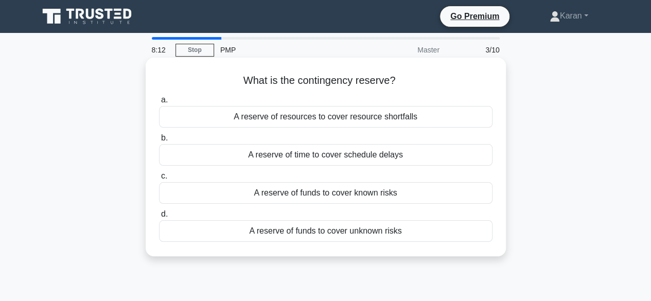
click at [354, 195] on div "A reserve of funds to cover known risks" at bounding box center [325, 193] width 333 height 22
click at [159, 179] on input "c. A reserve of funds to cover known risks" at bounding box center [159, 176] width 0 height 7
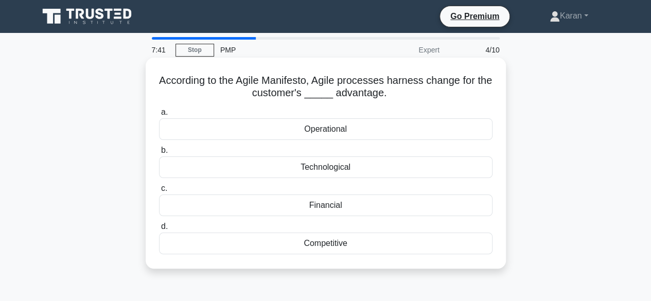
click at [289, 170] on div "Technological" at bounding box center [325, 167] width 333 height 22
click at [159, 154] on input "b. Technological" at bounding box center [159, 150] width 0 height 7
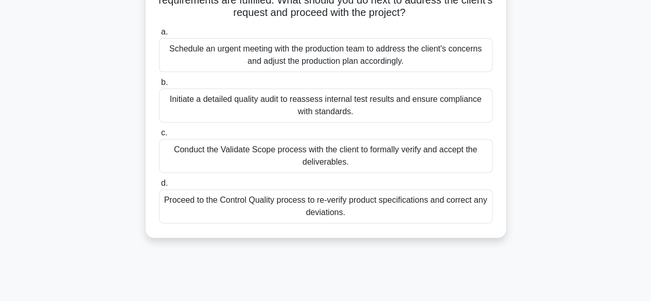
scroll to position [103, 0]
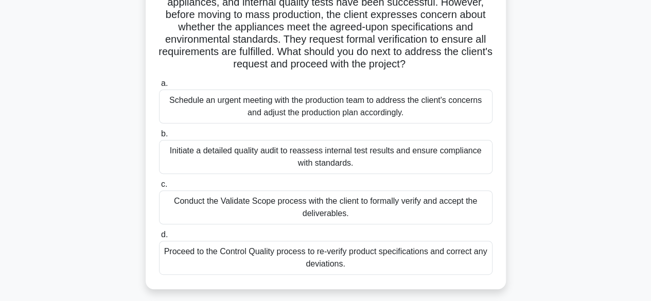
drag, startPoint x: 335, startPoint y: 256, endPoint x: 326, endPoint y: 252, distance: 9.8
click at [327, 252] on div "Proceed to the Control Quality process to re-verify product specifications and …" at bounding box center [325, 258] width 333 height 34
click at [296, 260] on div "Proceed to the Control Quality process to re-verify product specifications and …" at bounding box center [325, 258] width 333 height 34
click at [159, 238] on input "d. Proceed to the Control Quality process to re-verify product specifications a…" at bounding box center [159, 234] width 0 height 7
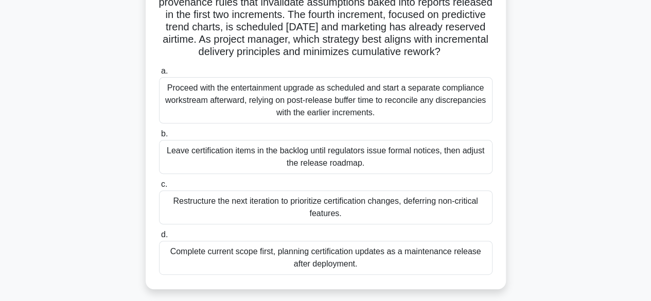
click at [290, 224] on div "Restructure the next iteration to prioritize certification changes, deferring n…" at bounding box center [325, 207] width 333 height 34
click at [159, 188] on input "c. Restructure the next iteration to prioritize certification changes, deferrin…" at bounding box center [159, 184] width 0 height 7
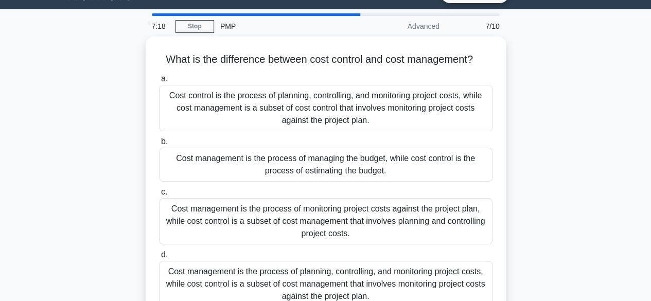
scroll to position [0, 0]
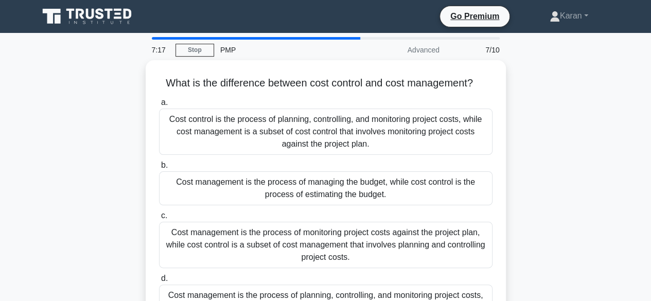
click at [290, 229] on div "Cost management is the process of monitoring project costs against the project …" at bounding box center [325, 245] width 333 height 46
click at [159, 219] on input "c. Cost management is the process of monitoring project costs against the proje…" at bounding box center [159, 215] width 0 height 7
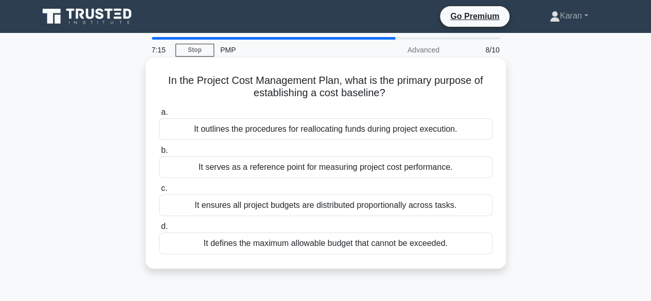
click at [309, 204] on div "It ensures all project budgets are distributed proportionally across tasks." at bounding box center [325, 205] width 333 height 22
click at [159, 192] on input "c. It ensures all project budgets are distributed proportionally across tasks." at bounding box center [159, 188] width 0 height 7
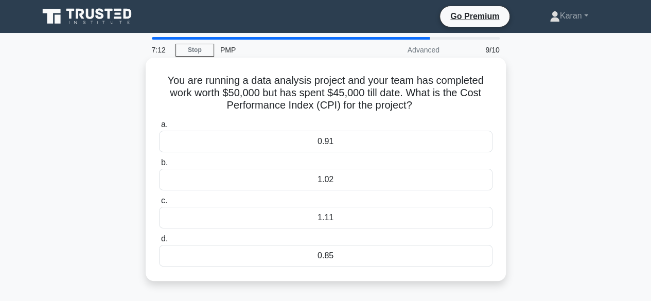
click at [316, 251] on div "0.85" at bounding box center [325, 256] width 333 height 22
click at [159, 242] on input "d. 0.85" at bounding box center [159, 239] width 0 height 7
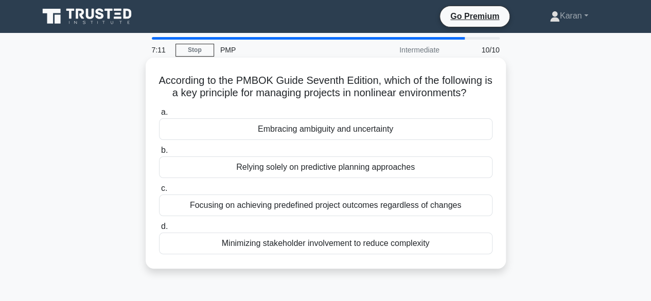
click at [316, 167] on div "Relying solely on predictive planning approaches" at bounding box center [325, 167] width 333 height 22
click at [159, 154] on input "b. Relying solely on predictive planning approaches" at bounding box center [159, 150] width 0 height 7
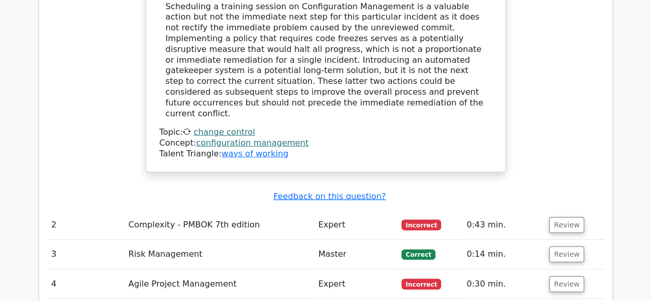
scroll to position [1337, 0]
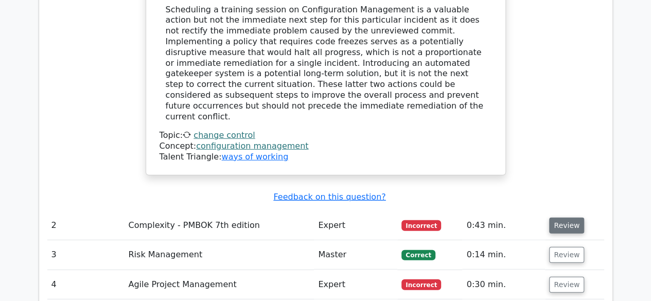
click at [557, 218] on button "Review" at bounding box center [566, 226] width 35 height 16
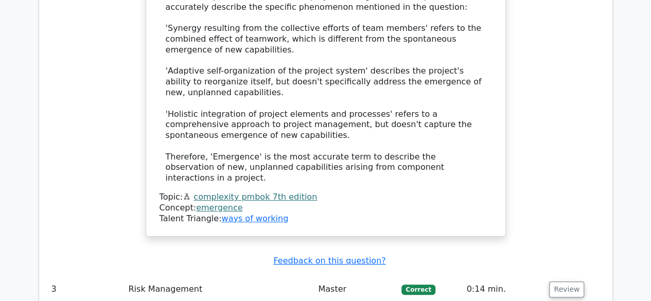
scroll to position [2006, 0]
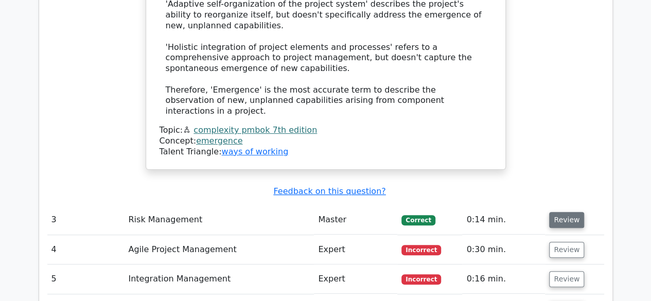
click at [561, 212] on button "Review" at bounding box center [566, 220] width 35 height 16
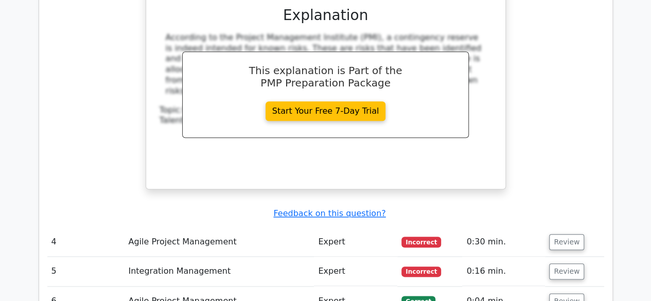
scroll to position [2417, 0]
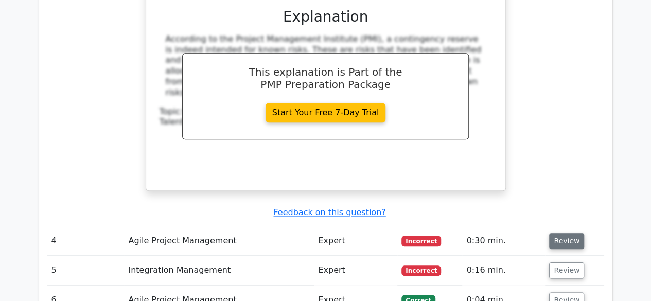
click at [554, 233] on button "Review" at bounding box center [566, 241] width 35 height 16
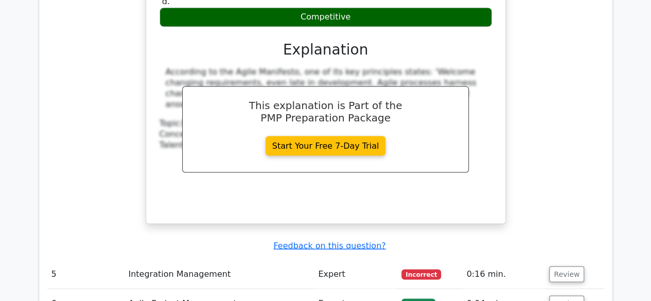
scroll to position [2880, 0]
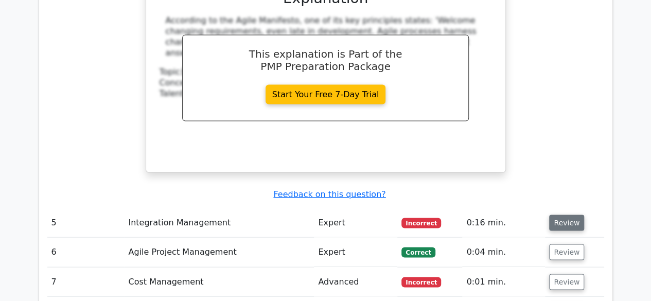
click at [559, 214] on button "Review" at bounding box center [566, 222] width 35 height 16
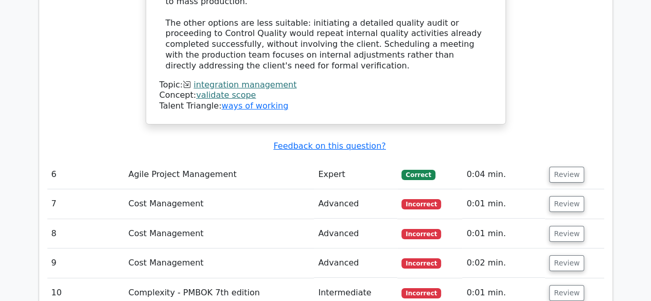
scroll to position [3497, 0]
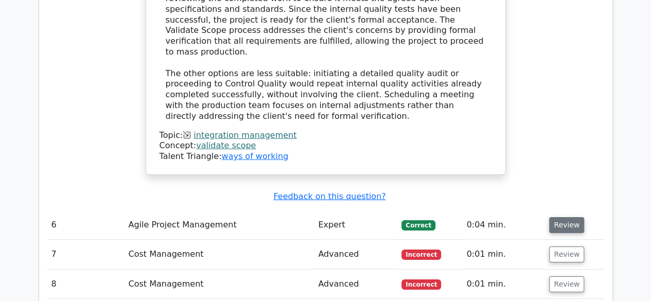
click at [550, 217] on button "Review" at bounding box center [566, 225] width 35 height 16
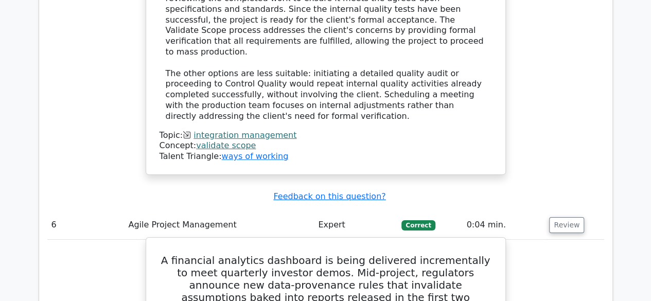
scroll to position [3651, 0]
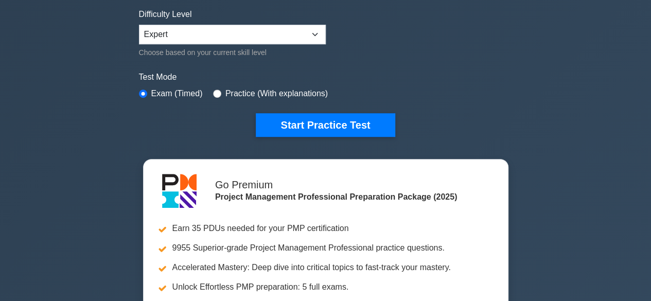
scroll to position [257, 0]
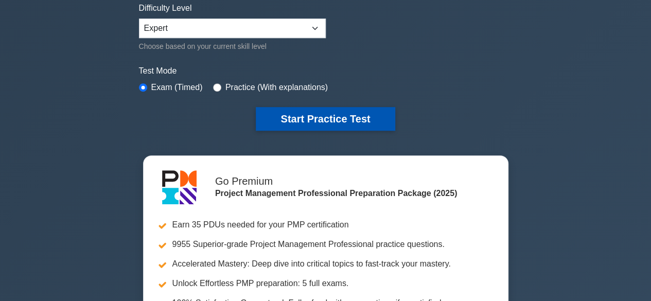
click at [325, 115] on button "Start Practice Test" at bounding box center [325, 119] width 139 height 24
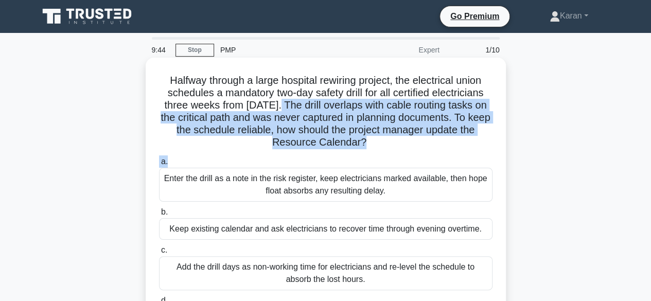
drag, startPoint x: 279, startPoint y: 101, endPoint x: 484, endPoint y: 153, distance: 212.1
click at [484, 153] on div "Halfway through a large hospital rewiring project, the electrical union schedul…" at bounding box center [326, 206] width 352 height 289
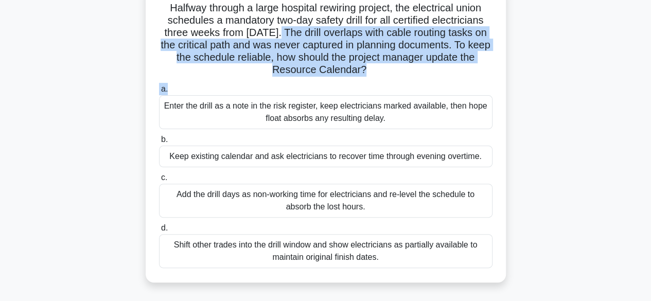
scroll to position [103, 0]
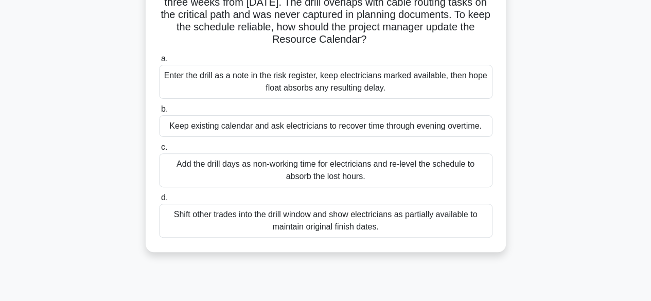
click at [418, 225] on div "Shift other trades into the drill window and show electricians as partially ava…" at bounding box center [325, 221] width 333 height 34
click at [159, 201] on input "d. Shift other trades into the drill window and show electricians as partially …" at bounding box center [159, 197] width 0 height 7
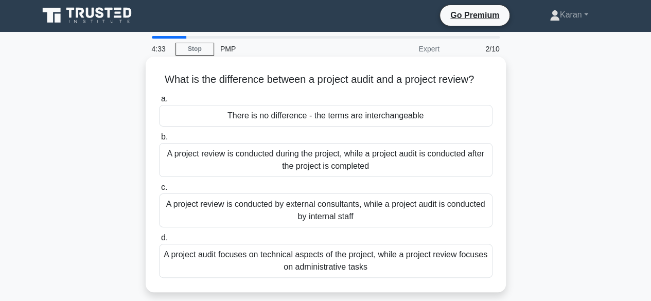
scroll to position [0, 0]
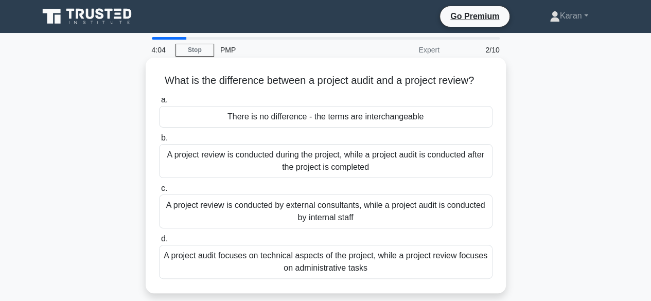
click at [408, 261] on div "A project audit focuses on technical aspects of the project, while a project re…" at bounding box center [325, 262] width 333 height 34
click at [159, 242] on input "d. A project audit focuses on technical aspects of the project, while a project…" at bounding box center [159, 239] width 0 height 7
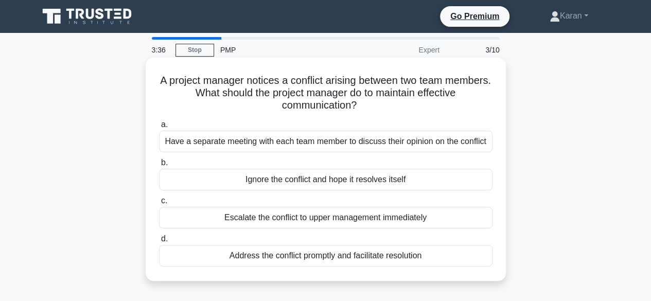
click at [428, 250] on div "Address the conflict promptly and facilitate resolution" at bounding box center [325, 256] width 333 height 22
click at [159, 242] on input "d. Address the conflict promptly and facilitate resolution" at bounding box center [159, 239] width 0 height 7
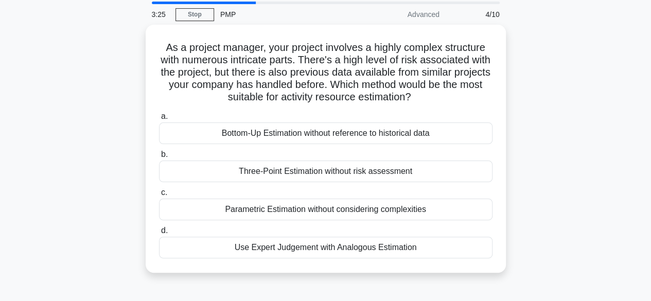
scroll to position [51, 0]
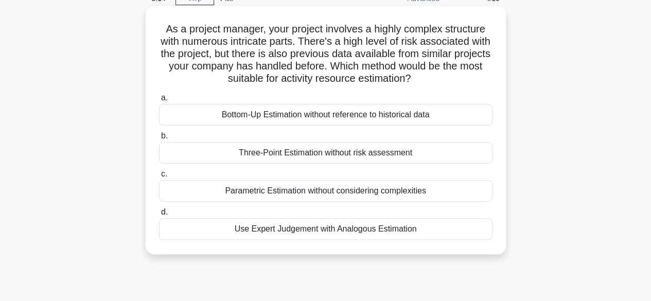
click at [412, 231] on div "Use Expert Judgement with Analogous Estimation" at bounding box center [325, 229] width 333 height 22
click at [159, 215] on input "d. Use Expert Judgement with Analogous Estimation" at bounding box center [159, 212] width 0 height 7
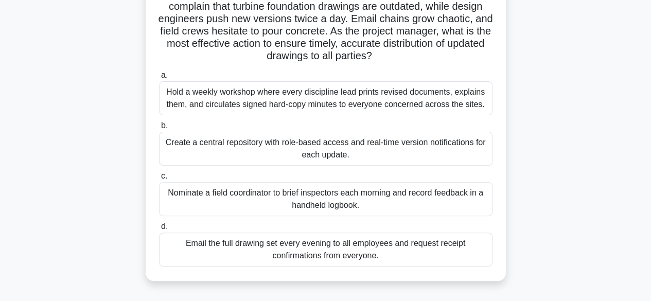
scroll to position [103, 0]
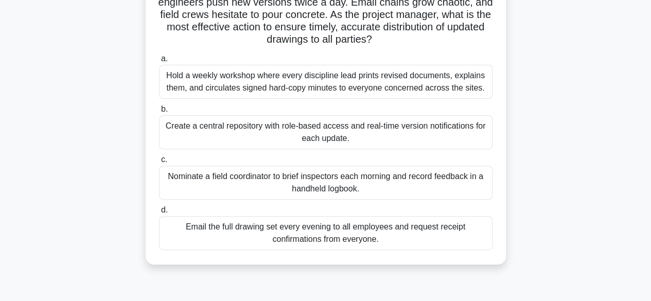
click at [421, 131] on div "Create a central repository with role-based access and real-time version notifi…" at bounding box center [325, 132] width 333 height 34
click at [159, 113] on input "b. Create a central repository with role-based access and real-time version not…" at bounding box center [159, 109] width 0 height 7
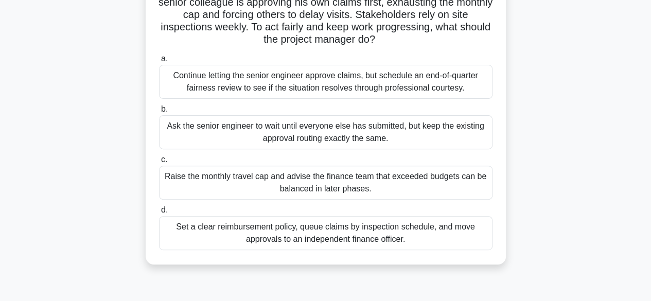
click at [400, 229] on div "Set a clear reimbursement policy, queue claims by inspection schedule, and move…" at bounding box center [325, 233] width 333 height 34
click at [159, 213] on input "d. Set a clear reimbursement policy, queue claims by inspection schedule, and m…" at bounding box center [159, 210] width 0 height 7
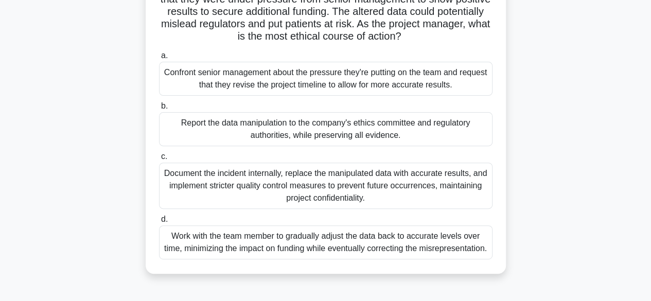
scroll to position [154, 0]
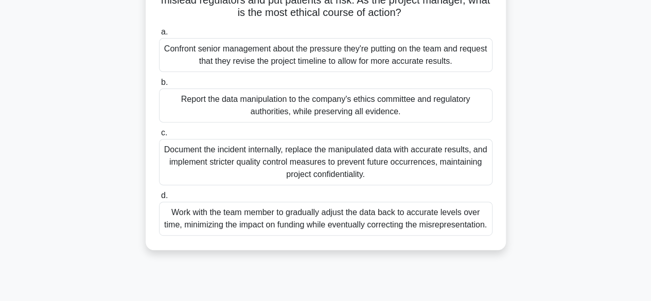
click at [340, 163] on div "Document the incident internally, replace the manipulated data with accurate re…" at bounding box center [325, 162] width 333 height 46
click at [159, 136] on input "c. Document the incident internally, replace the manipulated data with accurate…" at bounding box center [159, 133] width 0 height 7
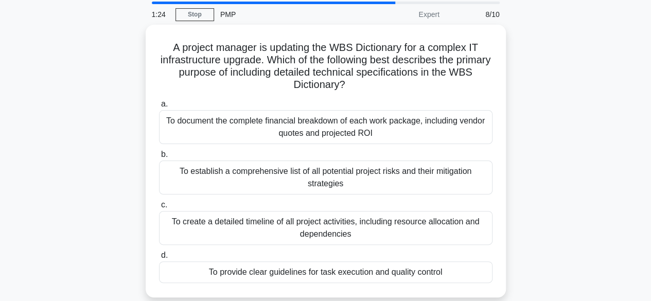
scroll to position [51, 0]
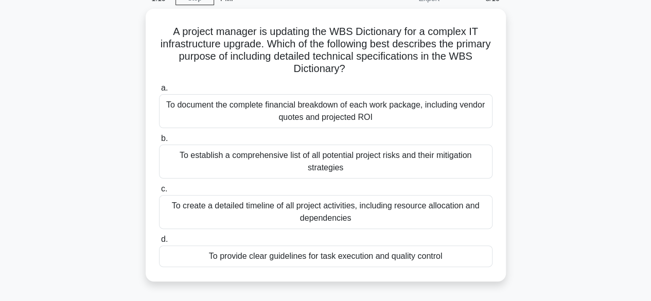
click at [340, 163] on div "To establish a comprehensive list of all potential project risks and their miti…" at bounding box center [325, 161] width 333 height 34
click at [159, 142] on input "b. To establish a comprehensive list of all potential project risks and their m…" at bounding box center [159, 138] width 0 height 7
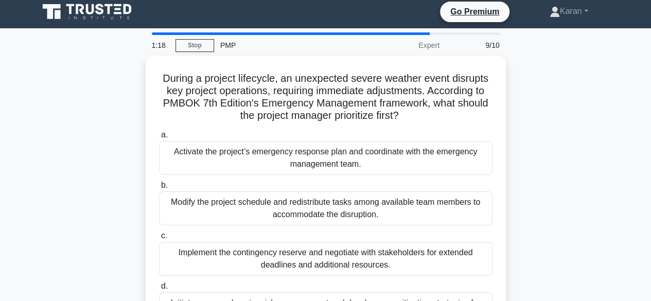
scroll to position [0, 0]
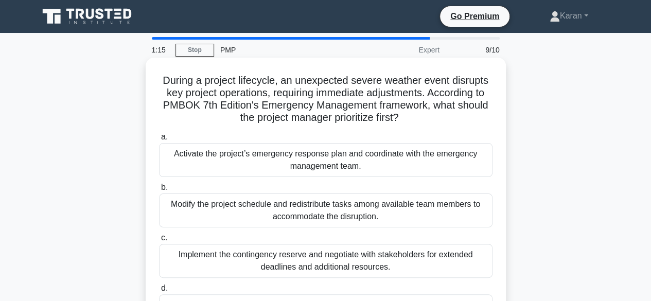
click at [348, 261] on div "Implement the contingency reserve and negotiate with stakeholders for extended …" at bounding box center [325, 261] width 333 height 34
click at [159, 241] on input "c. Implement the contingency reserve and negotiate with stakeholders for extend…" at bounding box center [159, 237] width 0 height 7
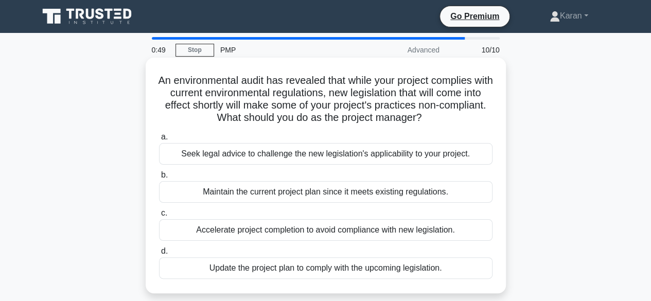
click at [364, 269] on div "Update the project plan to comply with the upcoming legislation." at bounding box center [325, 268] width 333 height 22
click at [159, 255] on input "d. Update the project plan to comply with the upcoming legislation." at bounding box center [159, 251] width 0 height 7
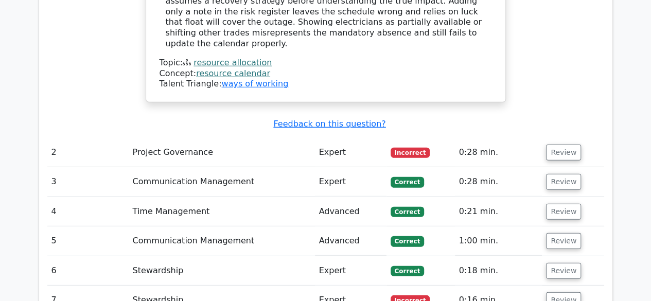
scroll to position [1388, 0]
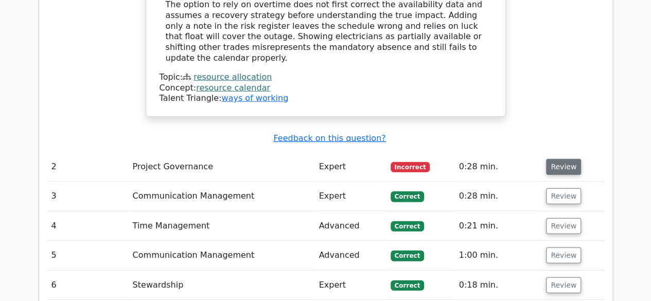
click at [557, 159] on button "Review" at bounding box center [563, 167] width 35 height 16
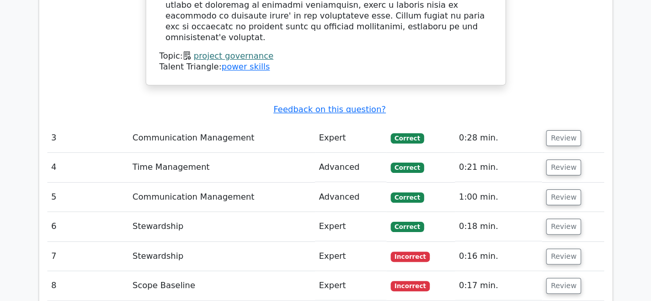
scroll to position [1954, 0]
